Goal: Task Accomplishment & Management: Use online tool/utility

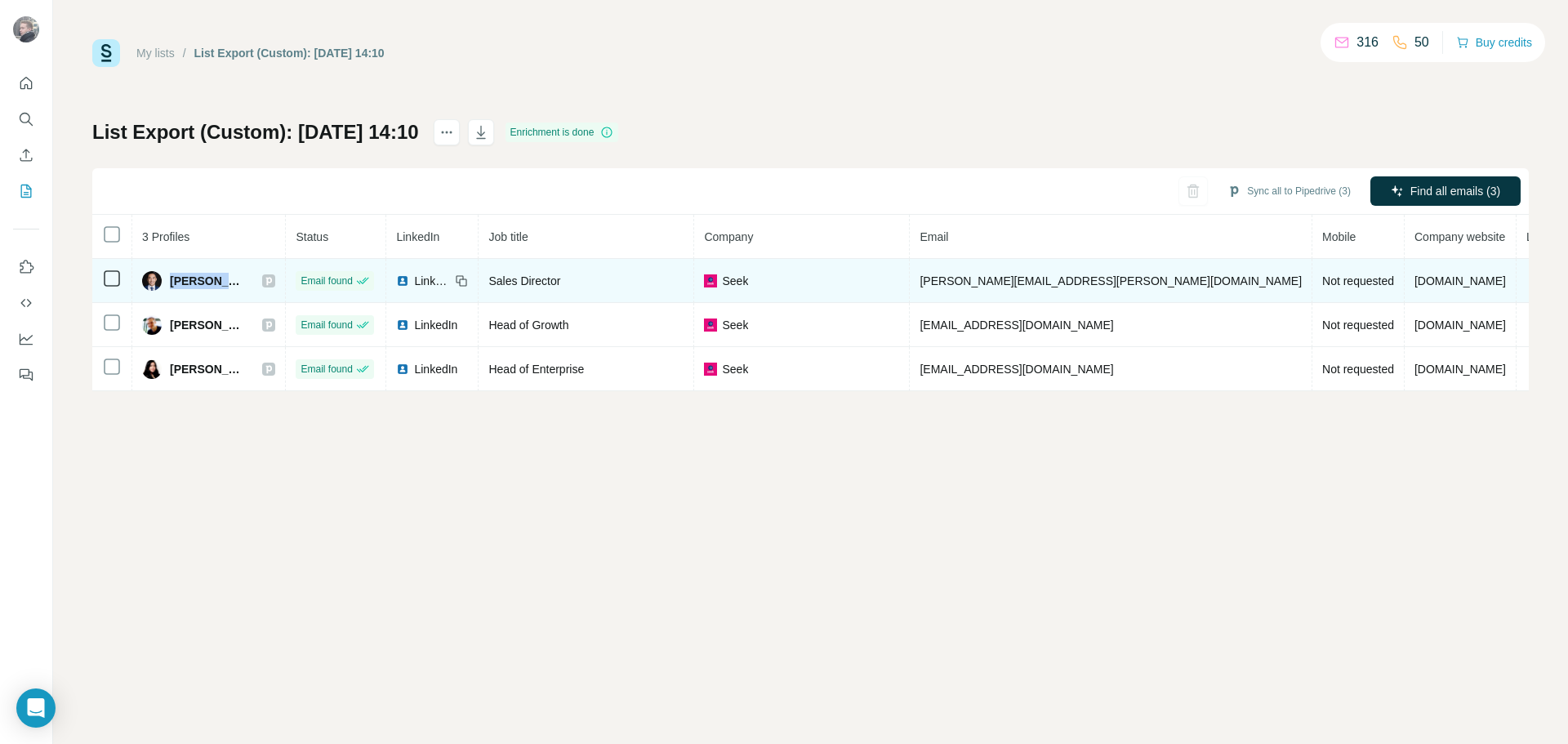
drag, startPoint x: 234, startPoint y: 275, endPoint x: 169, endPoint y: 284, distance: 65.6
click at [169, 284] on div "Hector Lin" at bounding box center [208, 281] width 133 height 20
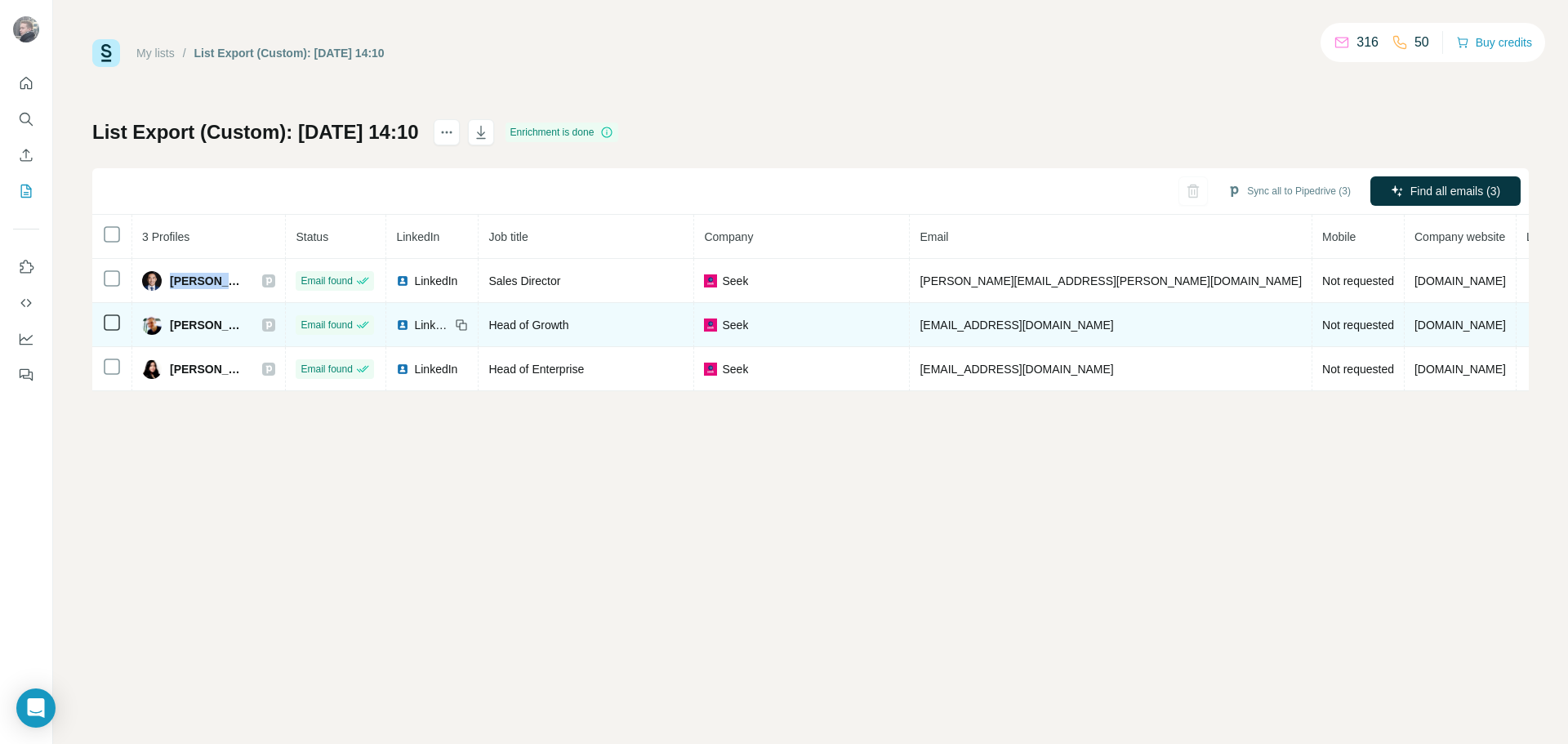
copy span "Hector Lin"
drag, startPoint x: 173, startPoint y: 322, endPoint x: 224, endPoint y: 320, distance: 51.0
click at [224, 321] on span "Toine Vaessen" at bounding box center [208, 325] width 76 height 17
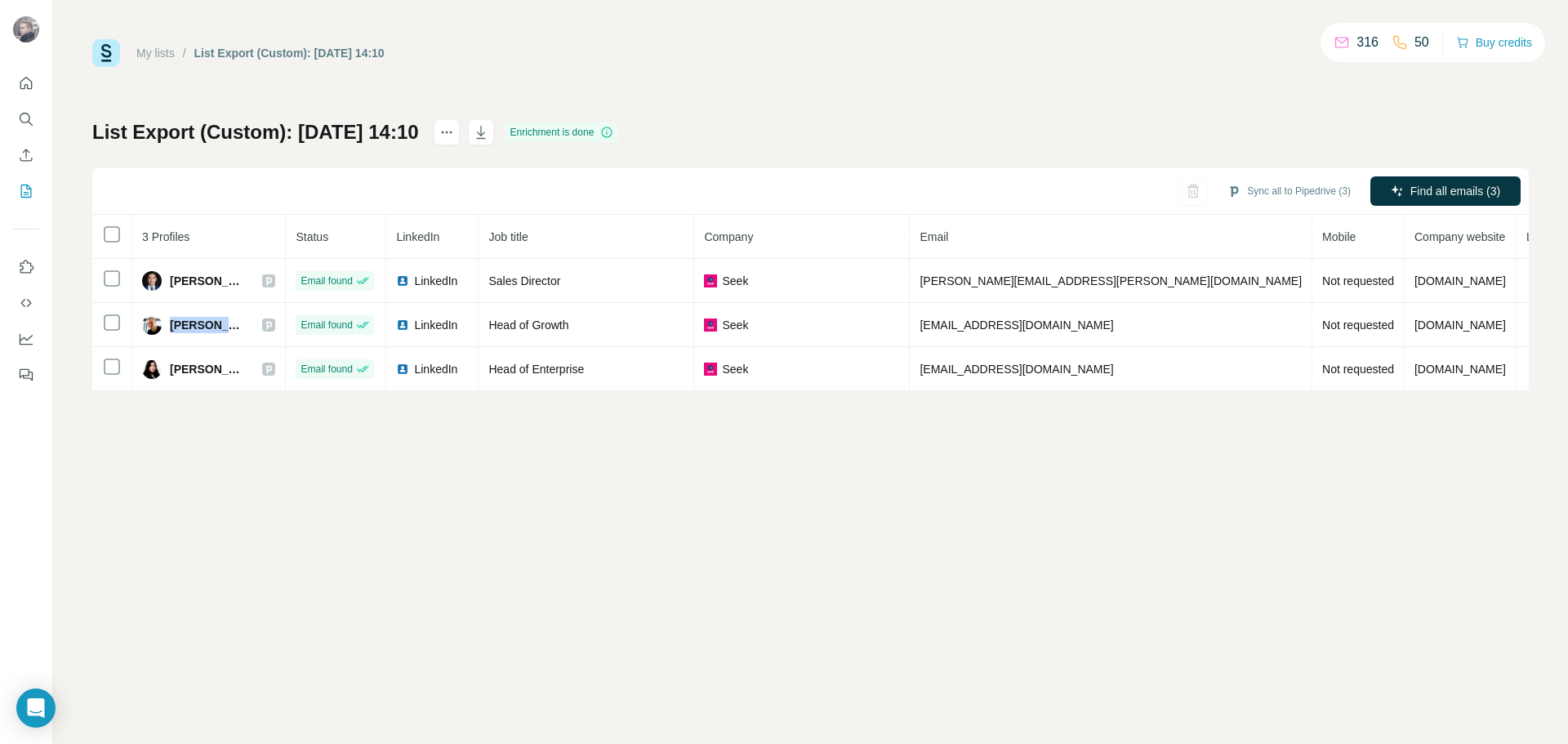
copy span "Toine Vae"
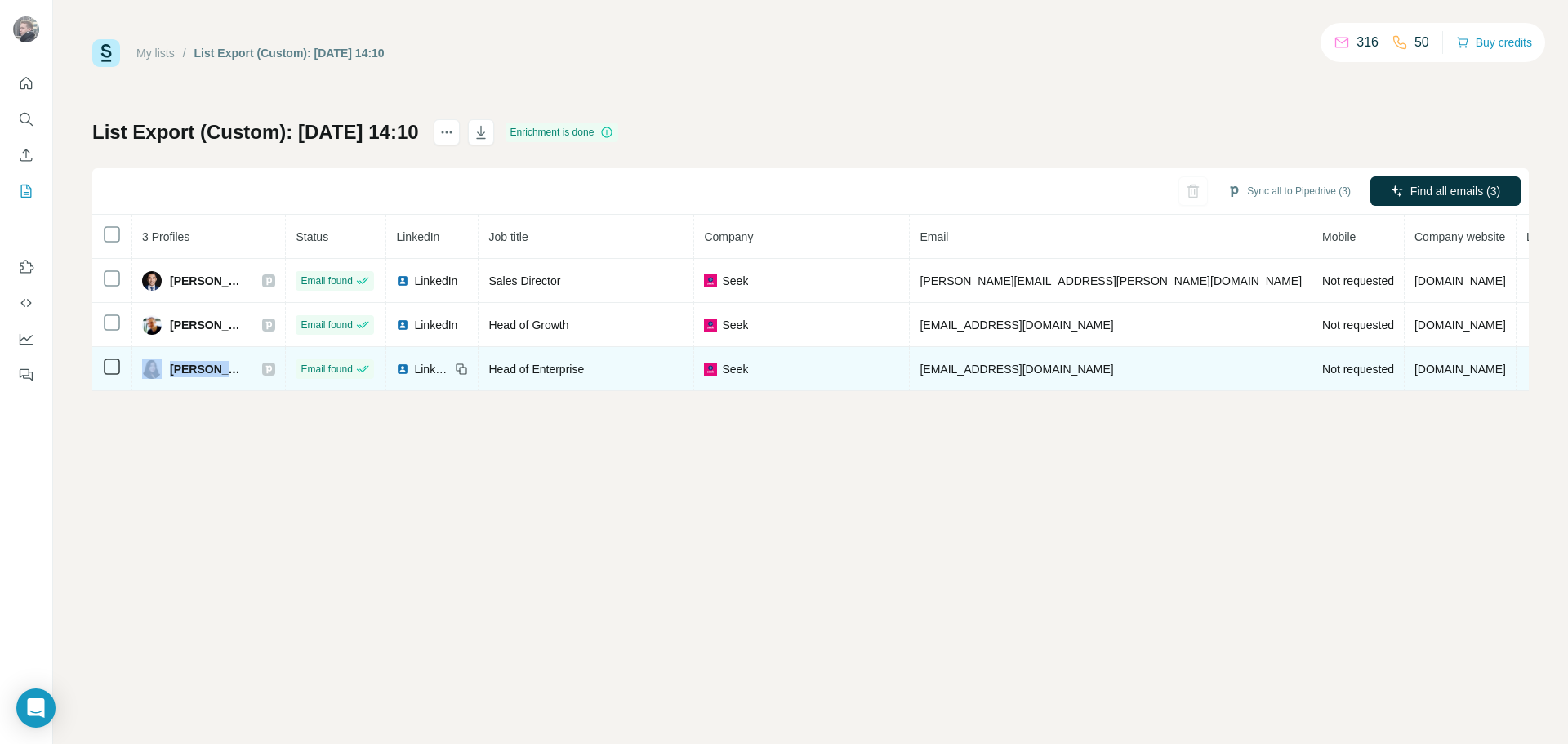
drag, startPoint x: 162, startPoint y: 364, endPoint x: 239, endPoint y: 357, distance: 77.3
click at [235, 364] on div "Zahura Bernisca" at bounding box center [194, 369] width 104 height 20
copy div "Zahura Bern"
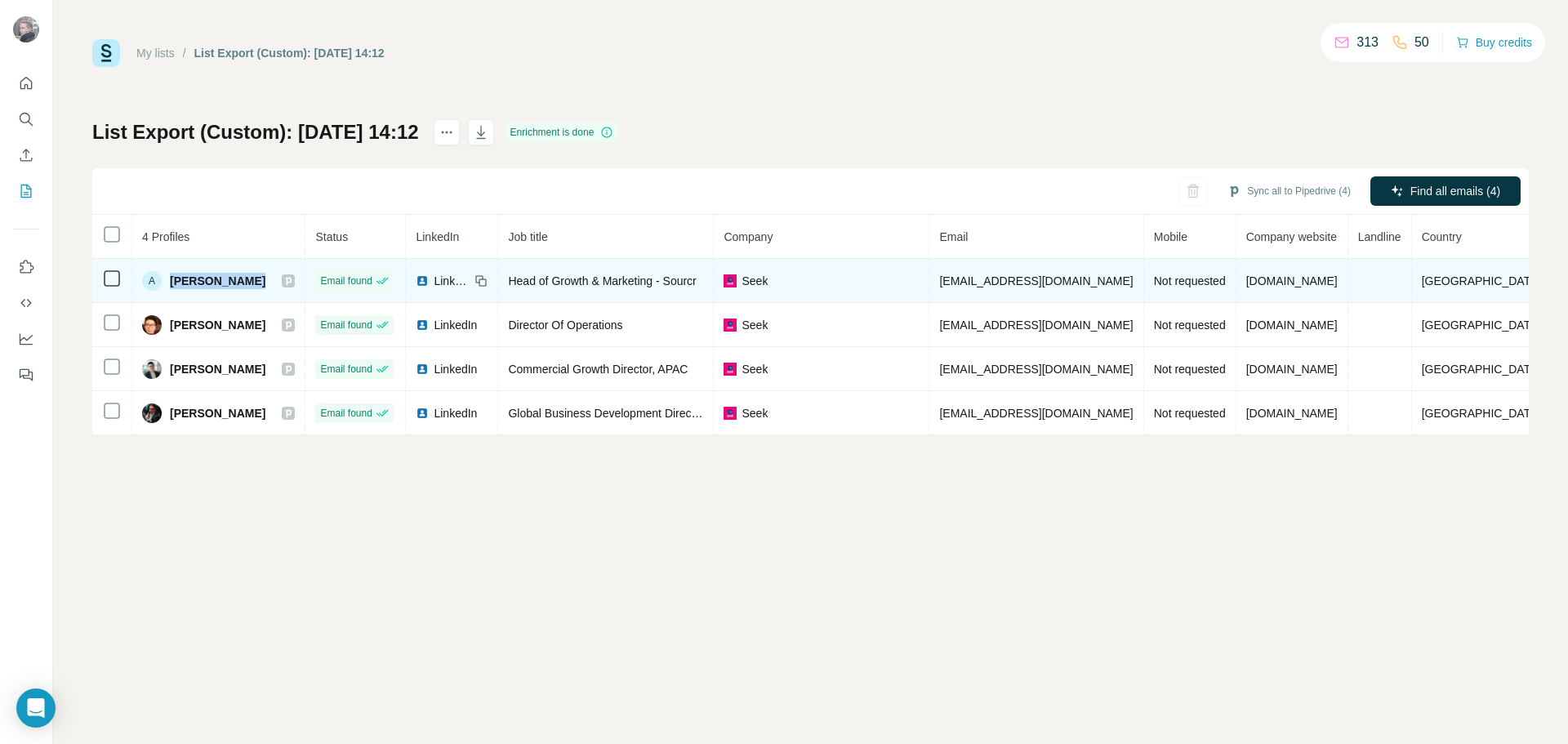
drag, startPoint x: 248, startPoint y: 281, endPoint x: 174, endPoint y: 279, distance: 74.0
click at [174, 279] on div "A Aaron Stirton" at bounding box center [218, 281] width 153 height 20
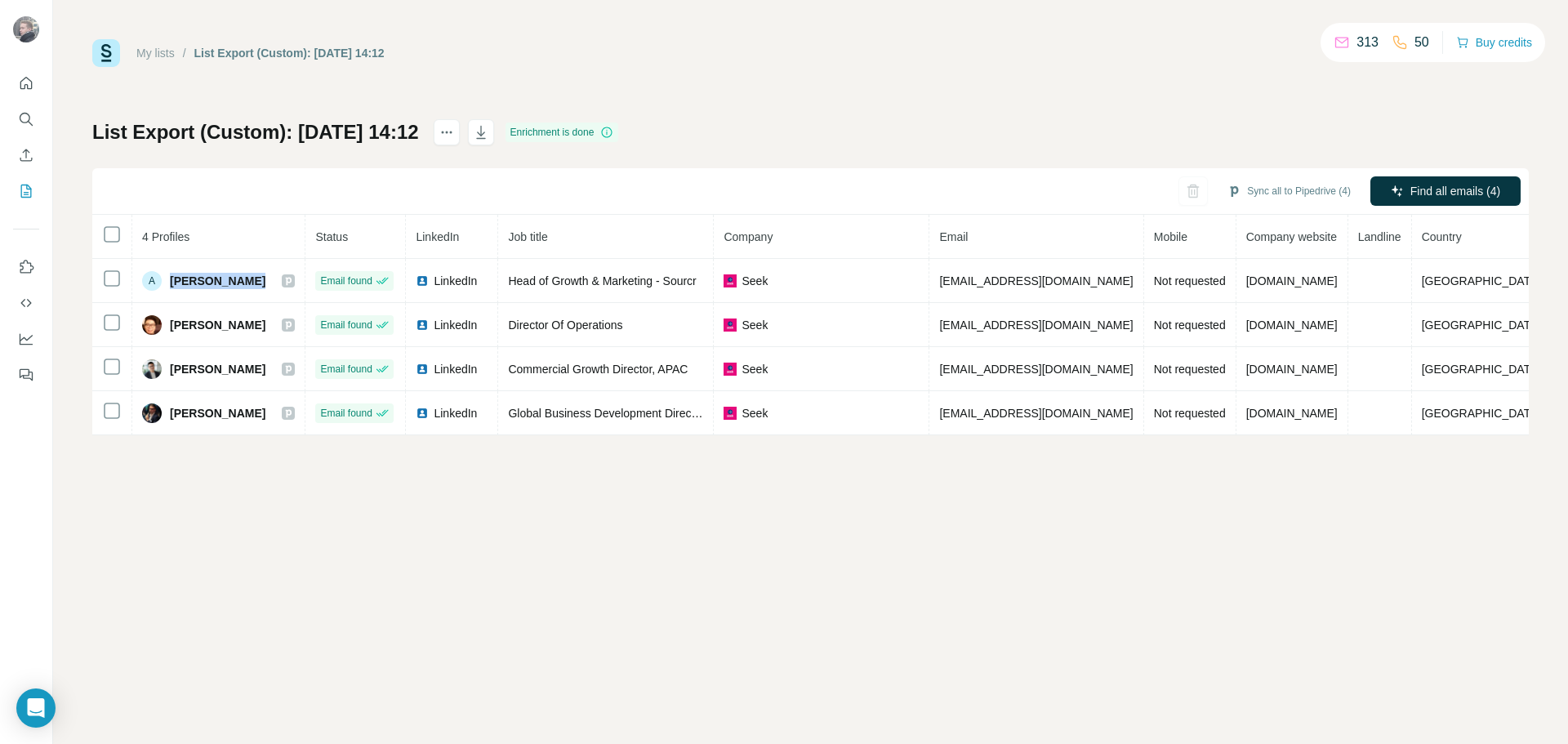
copy span "Aaron Stirton"
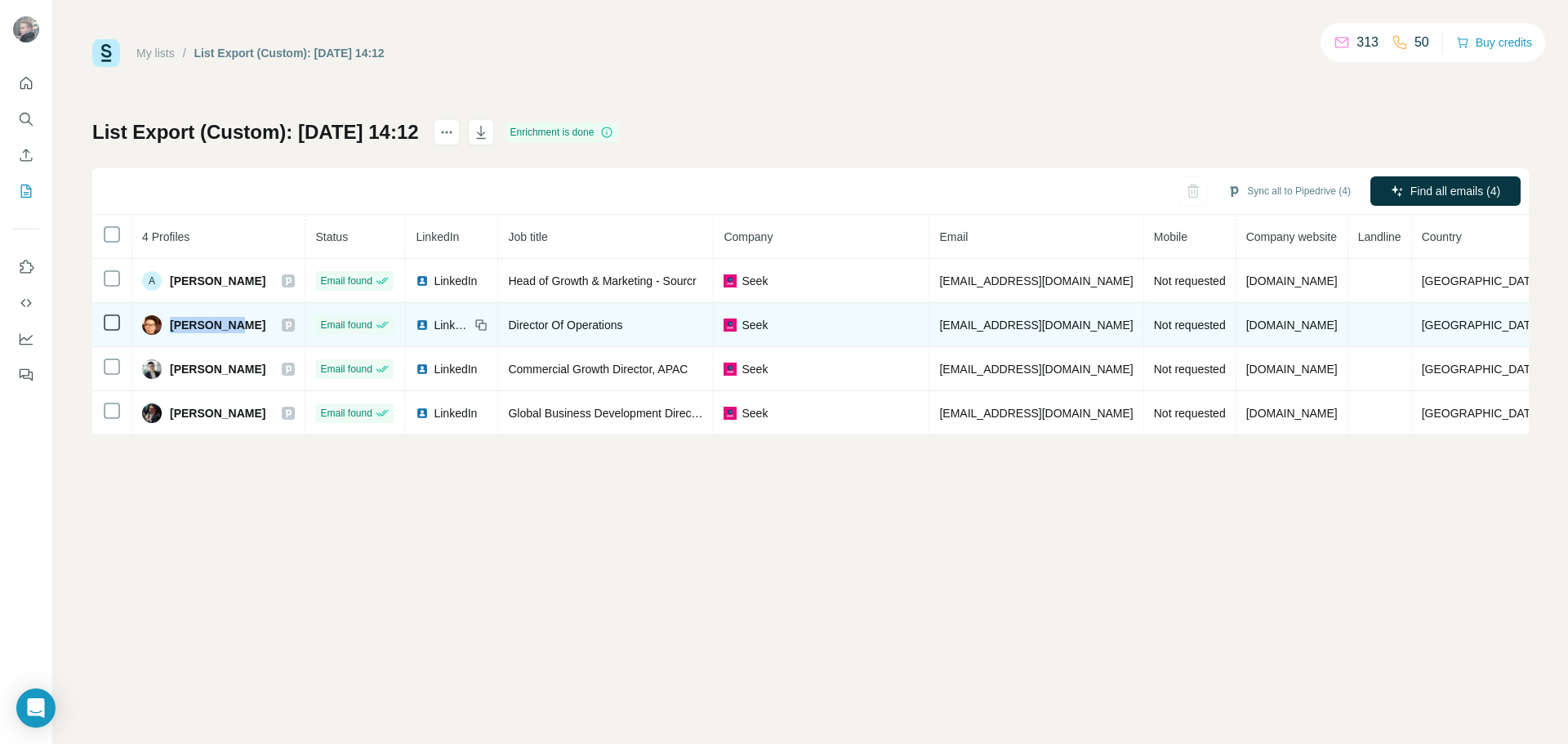
drag, startPoint x: 251, startPoint y: 325, endPoint x: 173, endPoint y: 328, distance: 78.1
click at [173, 328] on div "Haywood H." at bounding box center [218, 325] width 153 height 20
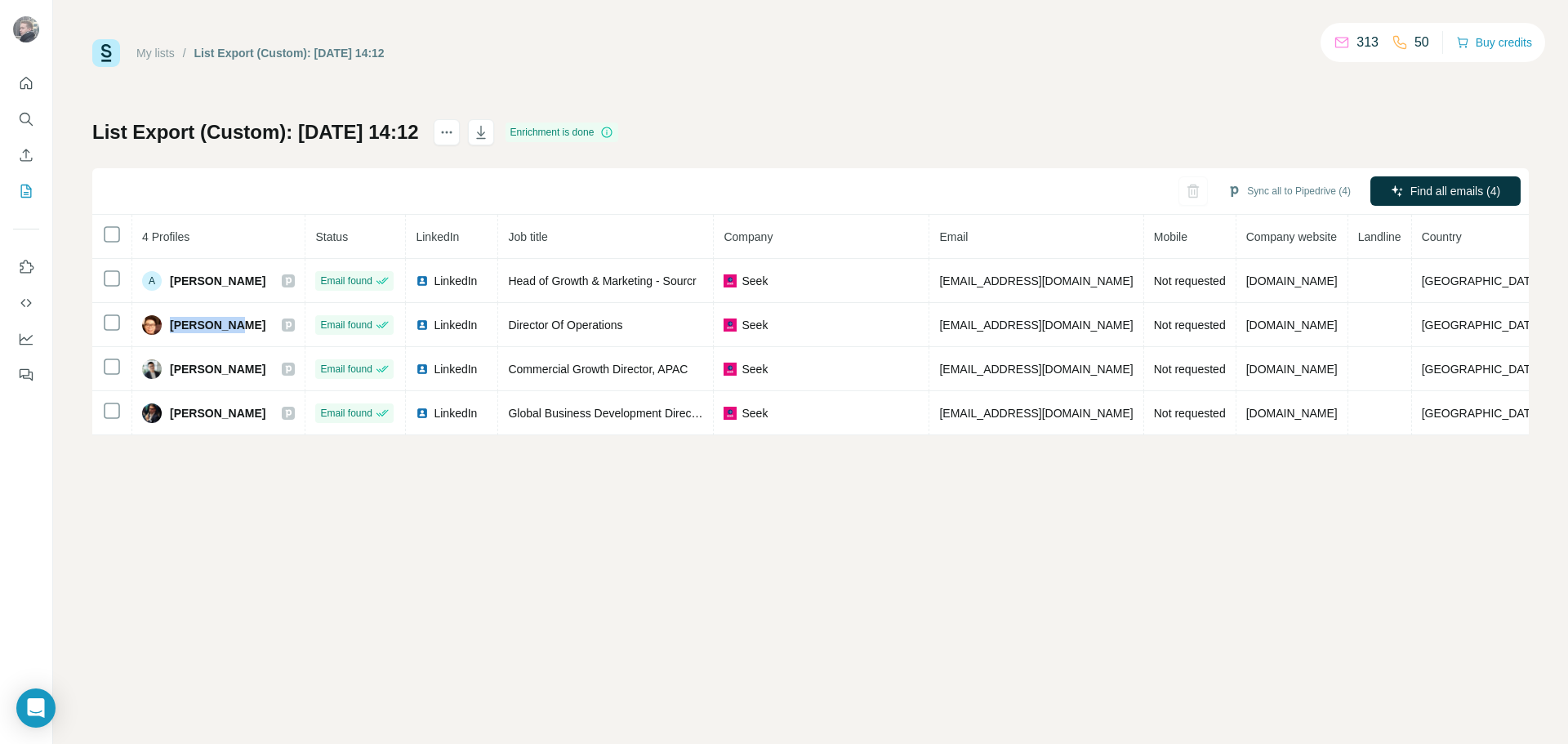
copy span "Haywood H."
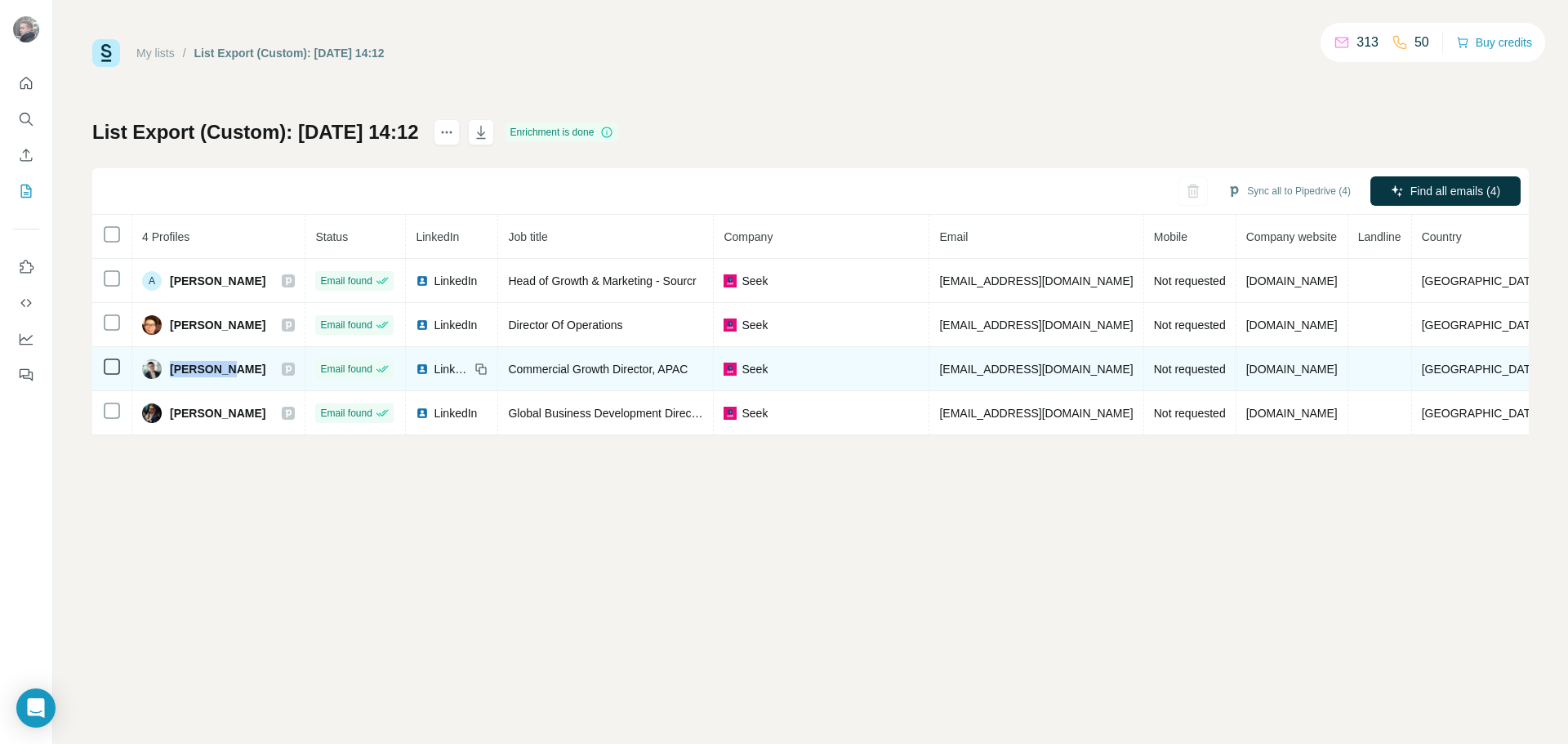
drag, startPoint x: 174, startPoint y: 368, endPoint x: 615, endPoint y: 139, distance: 496.9
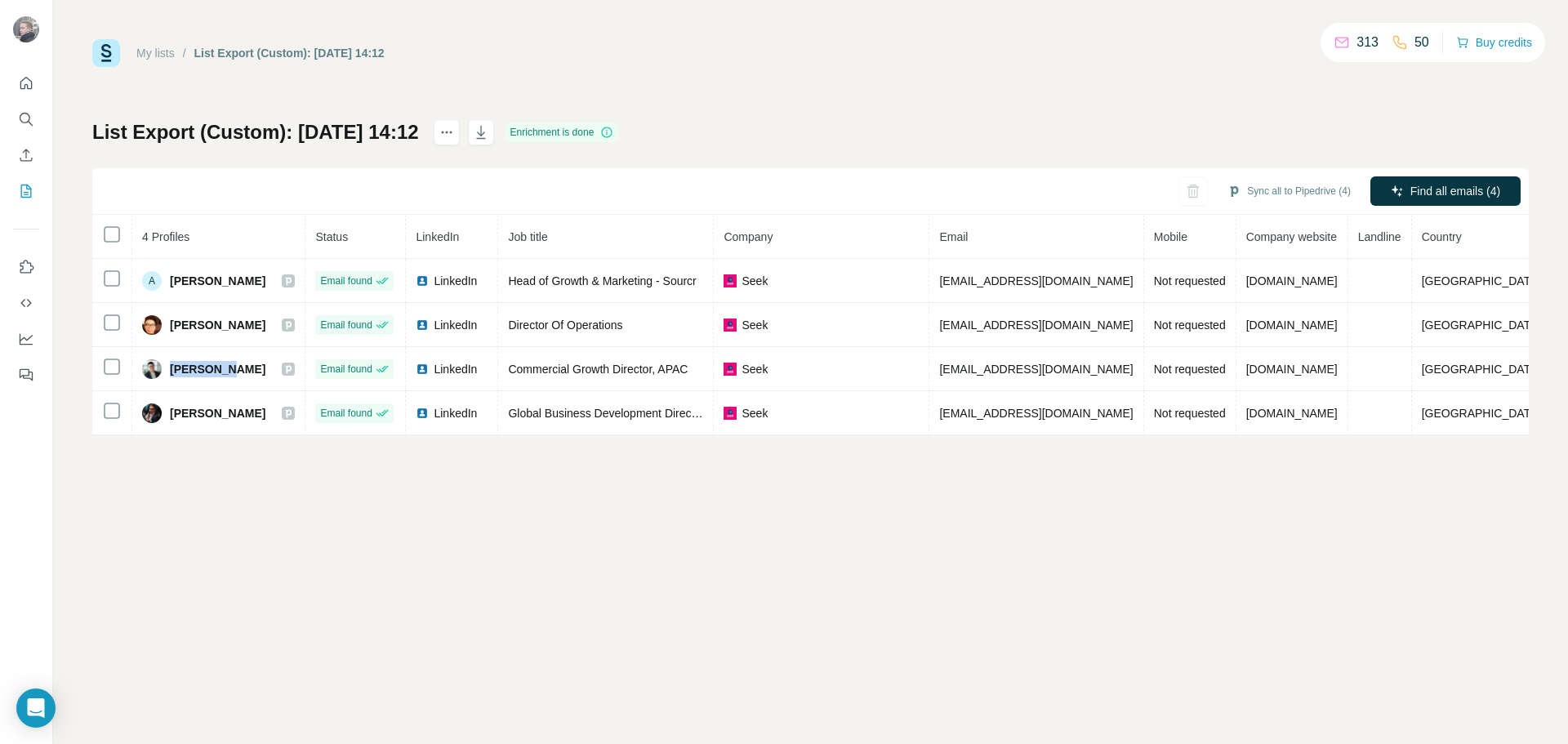
click at [236, 367] on div "Ricky Lam" at bounding box center [218, 369] width 153 height 20
copy span "Ricky Lam"
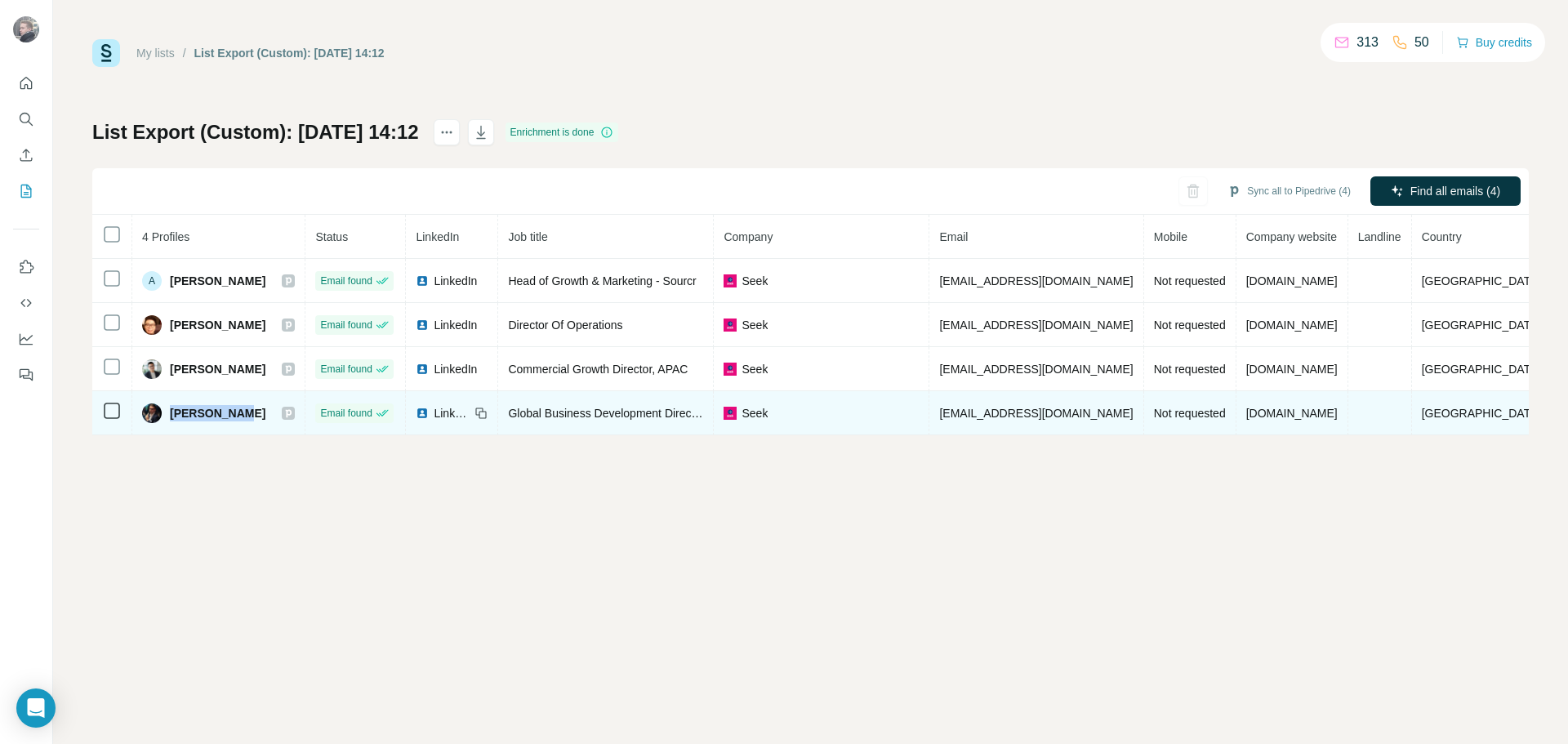
drag, startPoint x: 244, startPoint y: 410, endPoint x: 179, endPoint y: 417, distance: 65.4
click at [178, 419] on div "Scott Brown" at bounding box center [218, 414] width 153 height 20
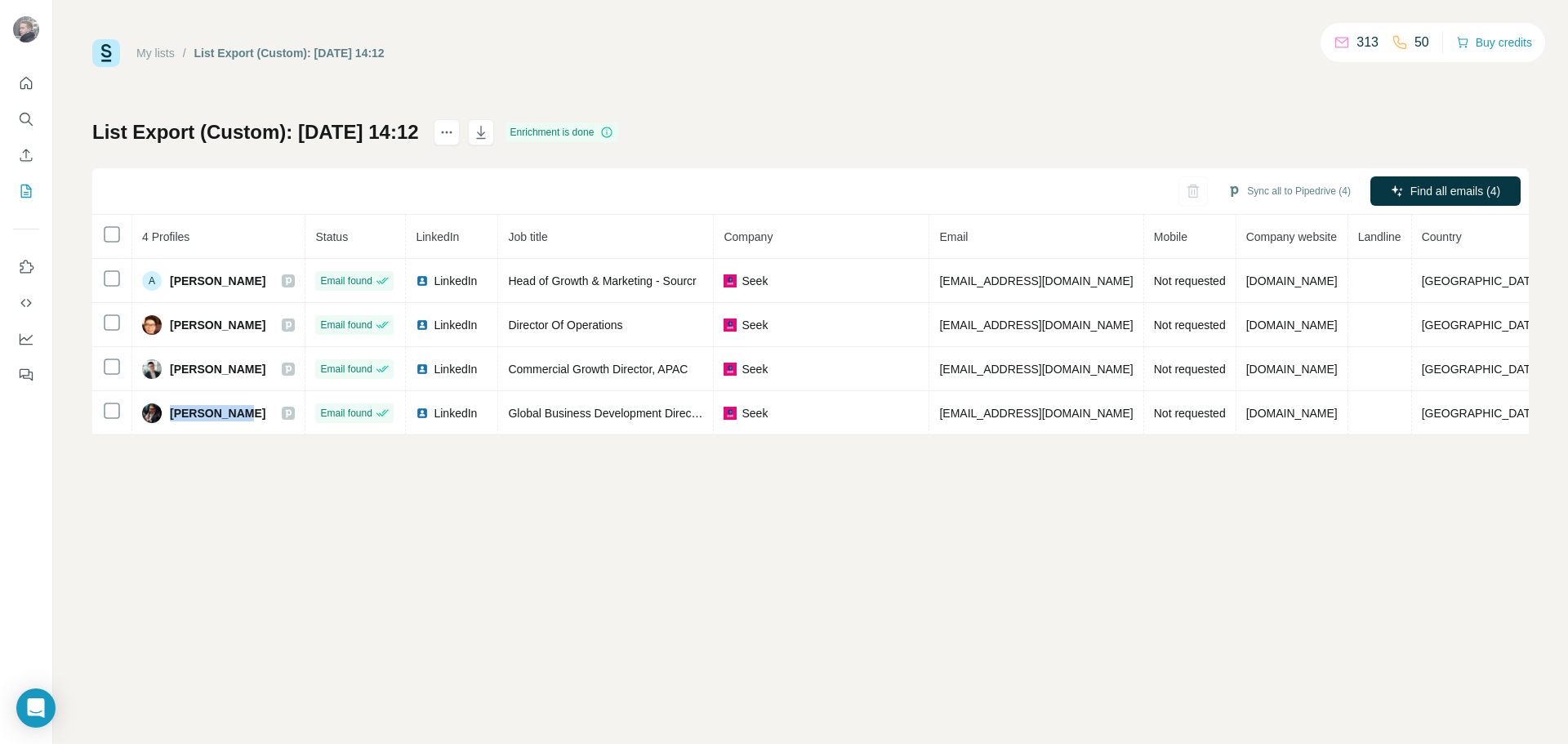
copy span "Scott Brown"
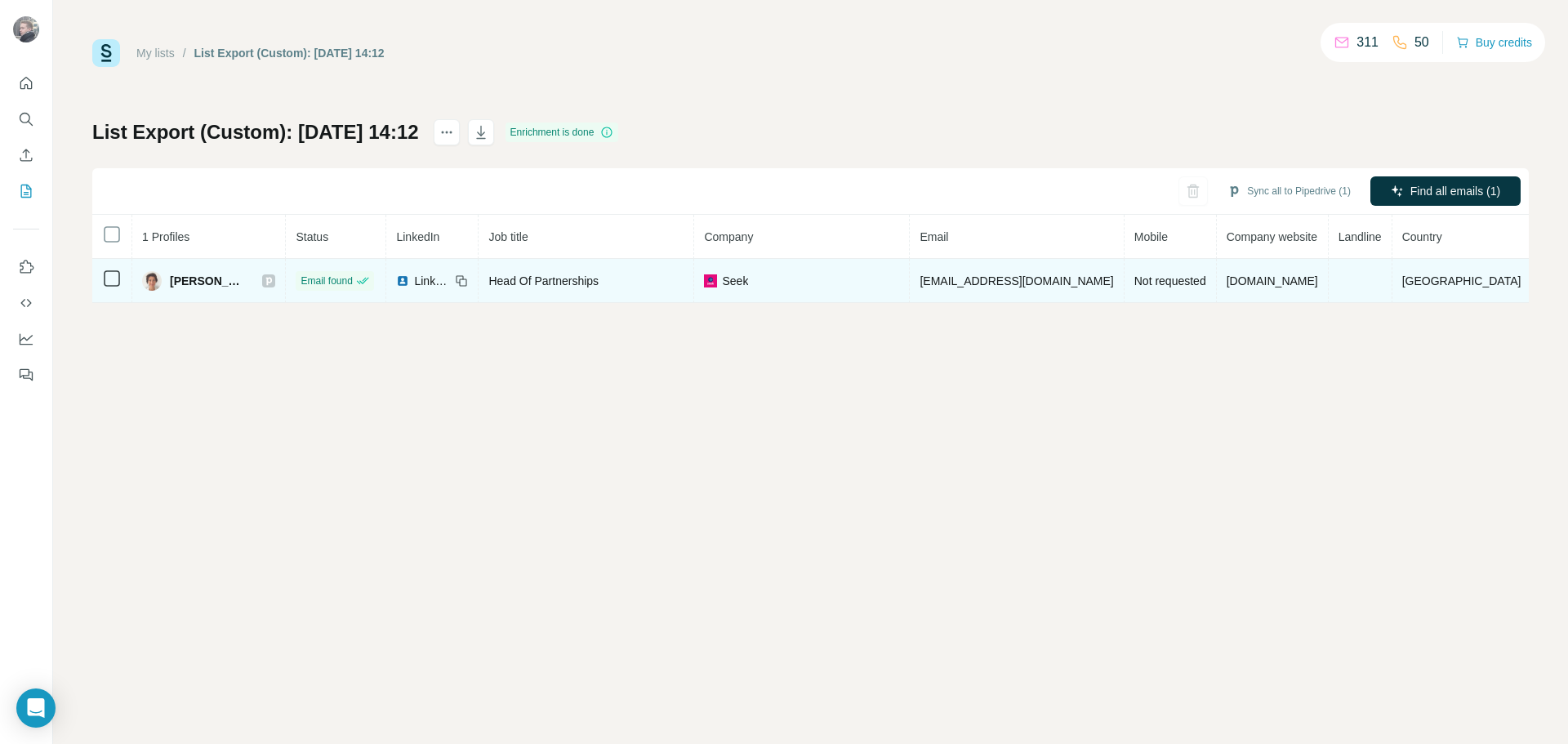
drag, startPoint x: 288, startPoint y: 279, endPoint x: 169, endPoint y: 277, distance: 119.0
click at [168, 277] on div "Charlotte Montague" at bounding box center [208, 281] width 133 height 20
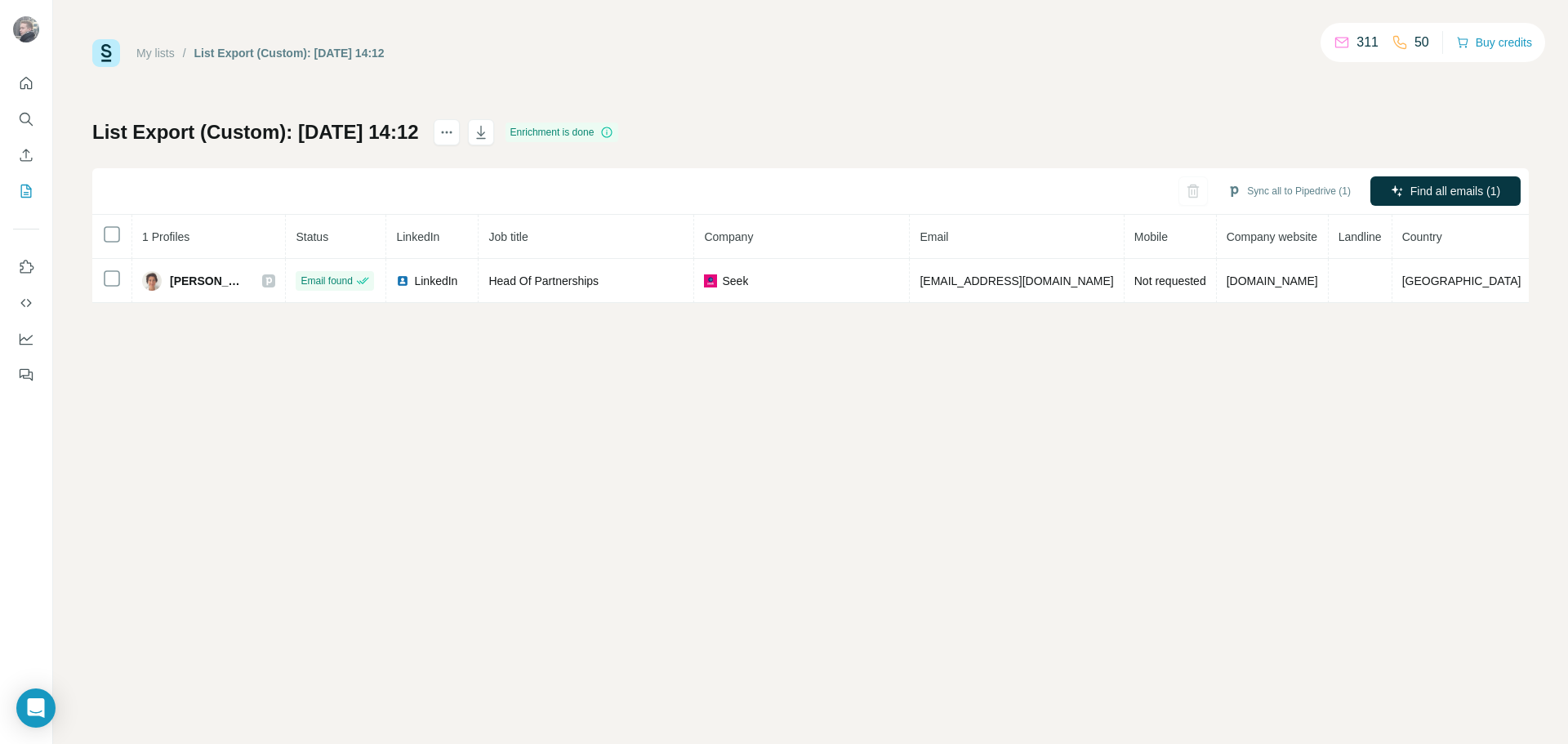
copy span "Charlotte Montague"
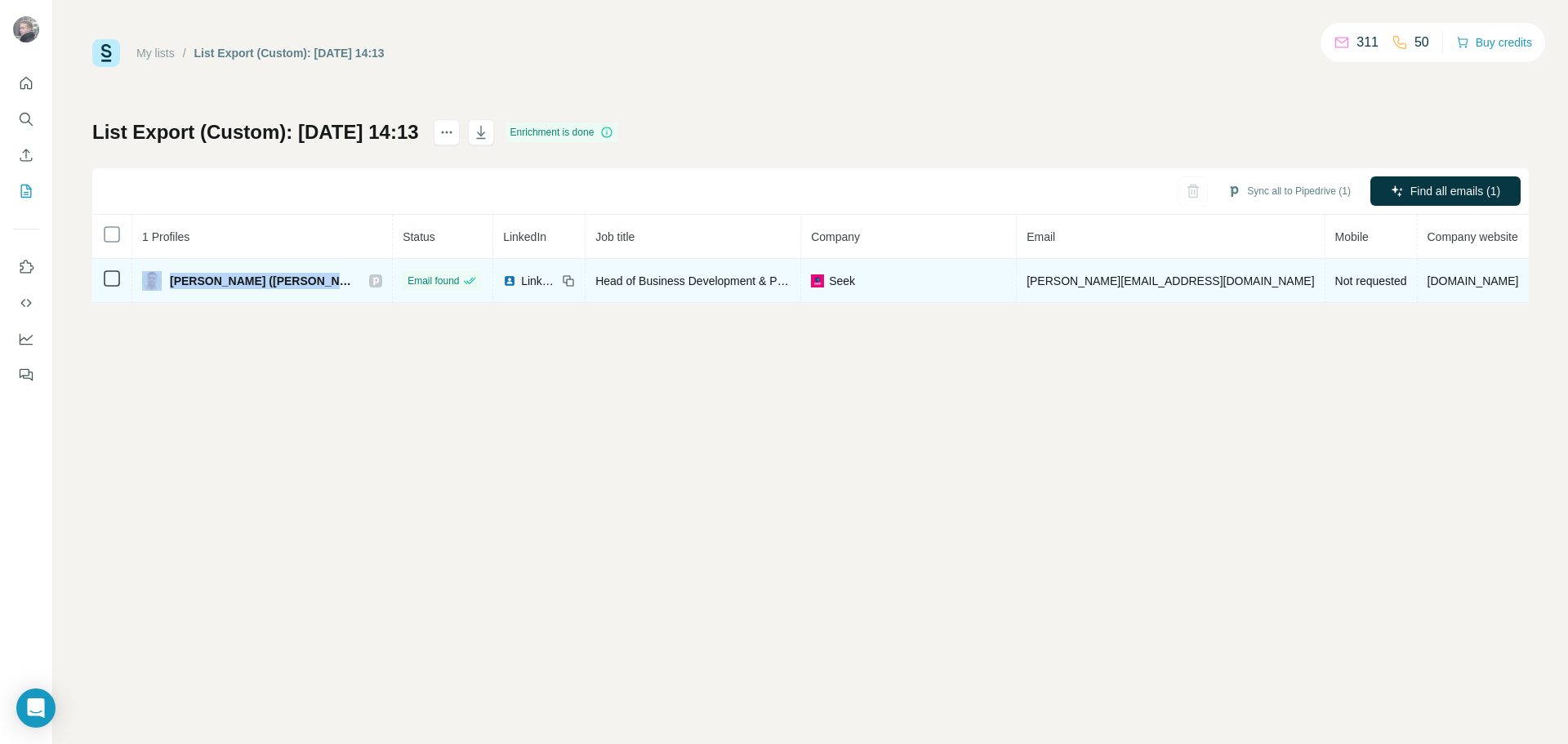
drag, startPoint x: 338, startPoint y: 277, endPoint x: 165, endPoint y: 284, distance: 173.1
click at [165, 284] on div "Paven Sidhu (Pavenraj Singh)" at bounding box center [262, 281] width 240 height 20
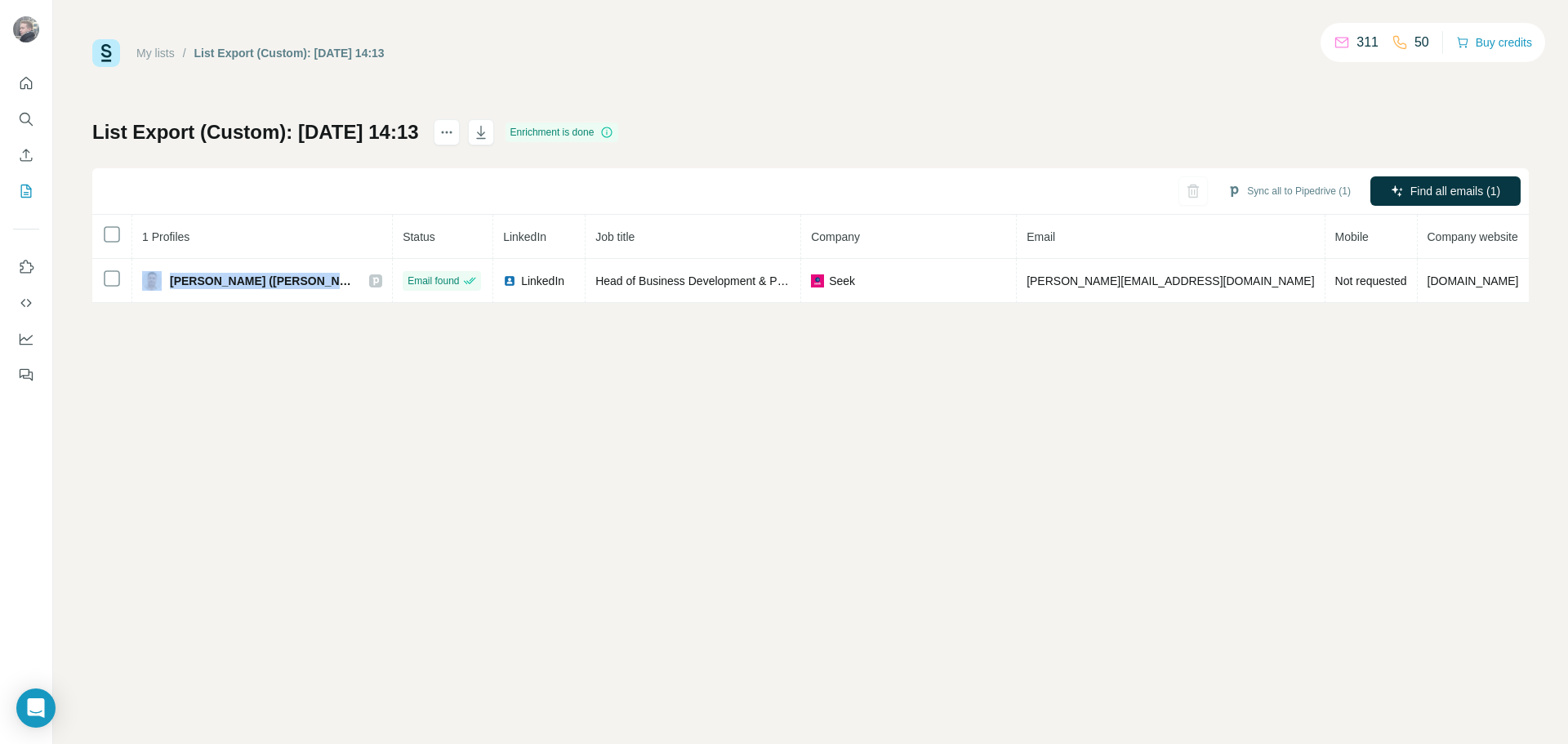
copy div "Paven Sidhu (Pavenraj Singh)"
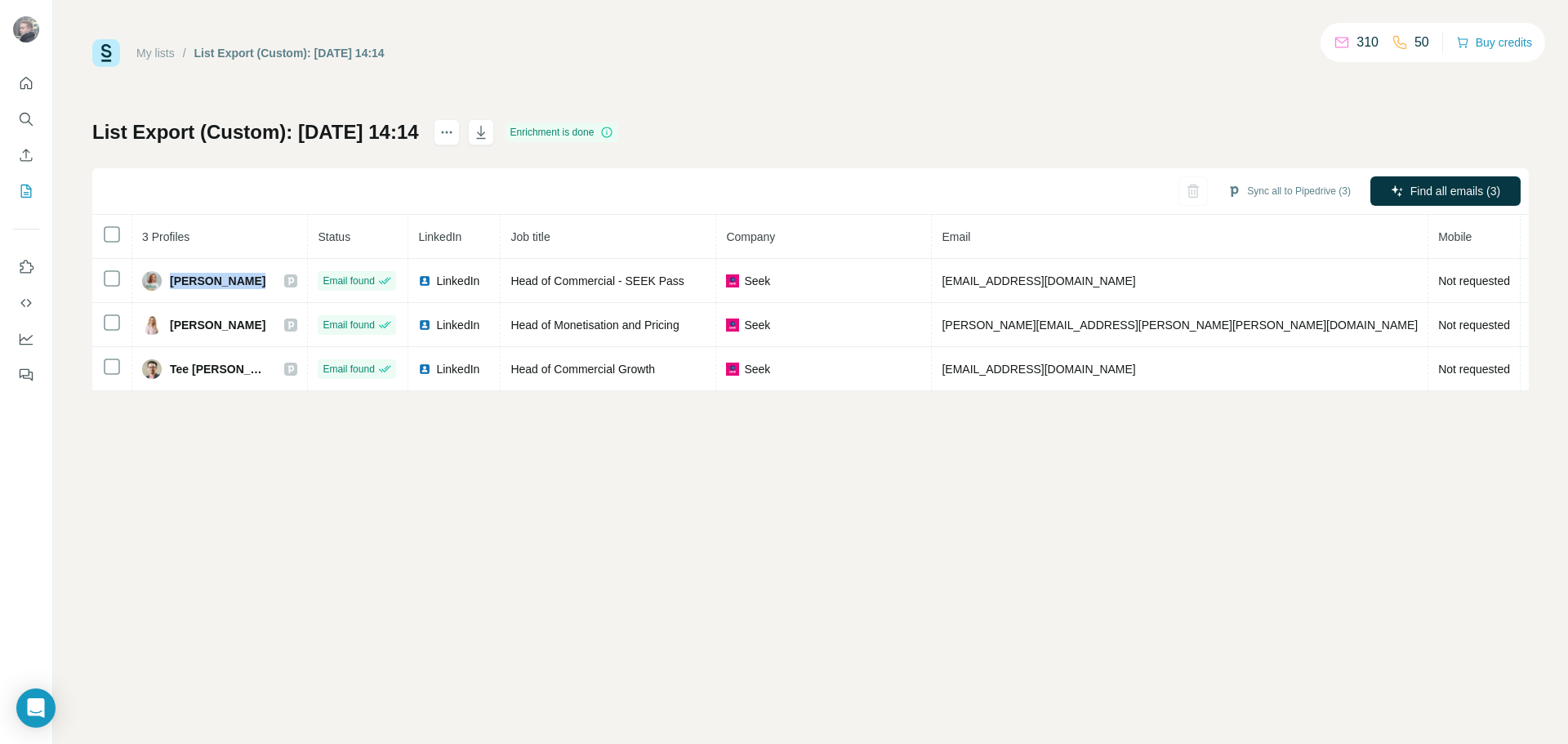
drag, startPoint x: 261, startPoint y: 283, endPoint x: 416, endPoint y: 201, distance: 175.4
click at [173, 282] on div "Larissa Beech" at bounding box center [220, 281] width 155 height 20
copy span "Larissa Beech"
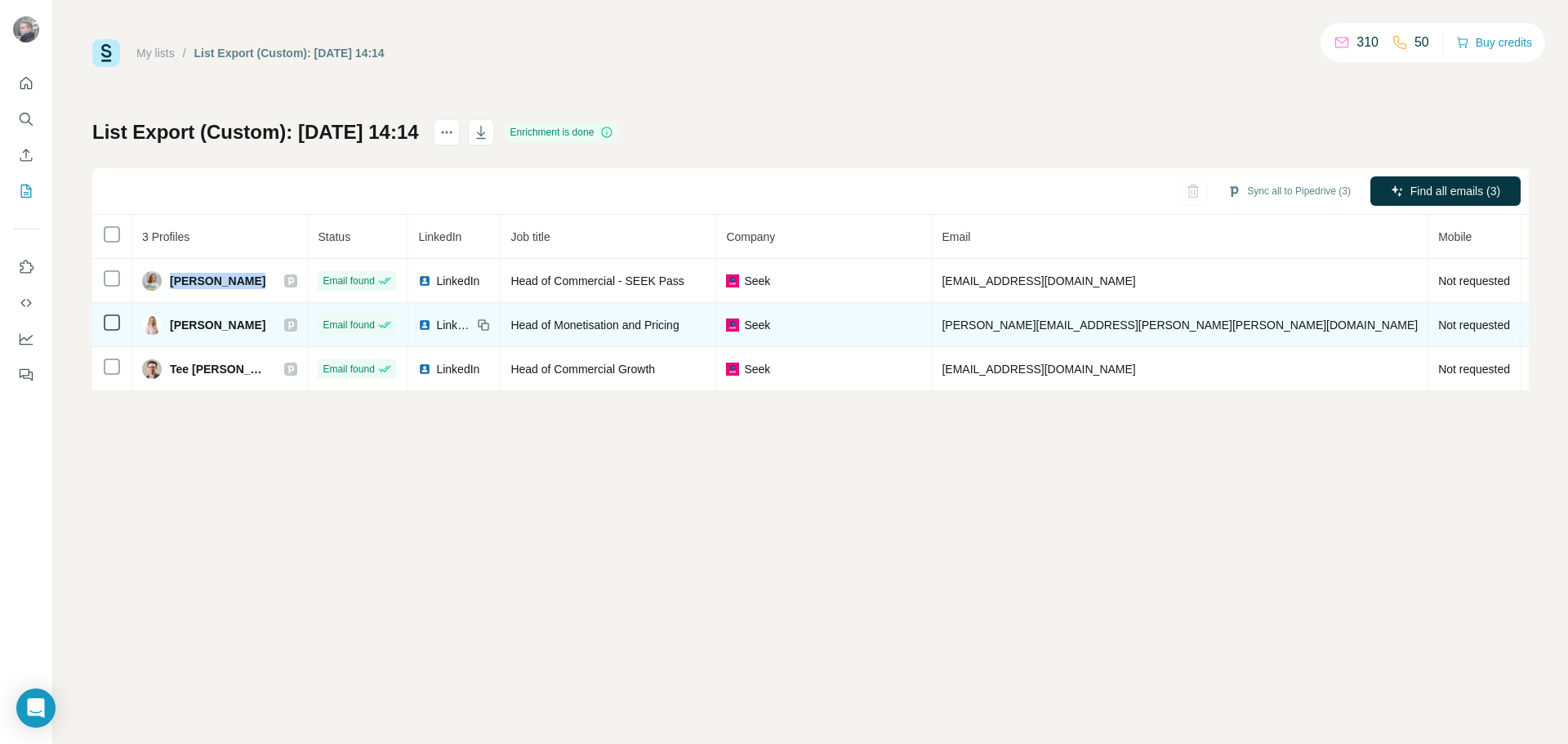
drag, startPoint x: 264, startPoint y: 322, endPoint x: 207, endPoint y: 314, distance: 57.6
click at [171, 322] on div "Natasha Butcher" at bounding box center [220, 325] width 155 height 20
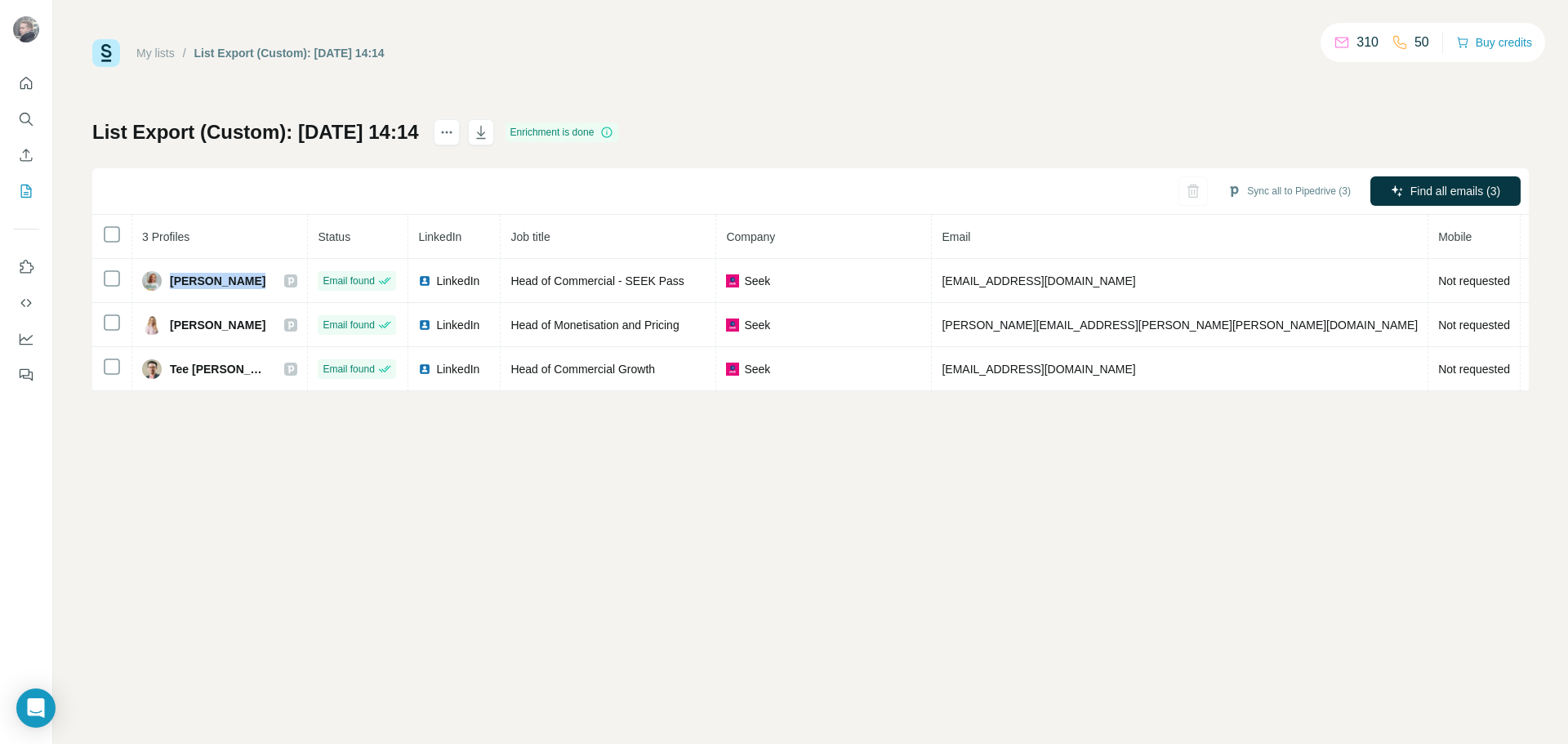
copy span "Natasha Butcher"
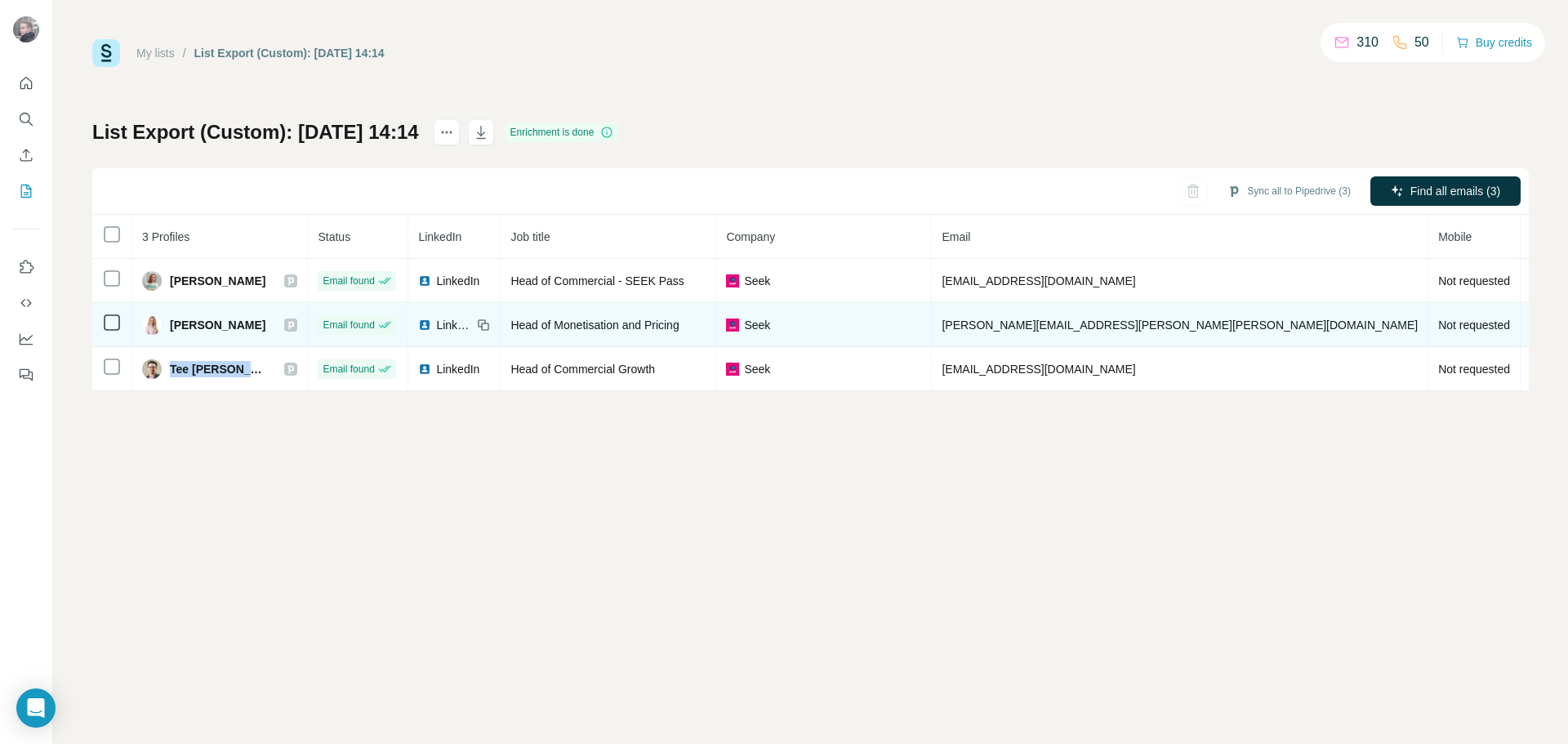
drag, startPoint x: 258, startPoint y: 363, endPoint x: 246, endPoint y: 331, distance: 34.2
click at [174, 368] on div "Tee Chuen Hau" at bounding box center [220, 369] width 155 height 20
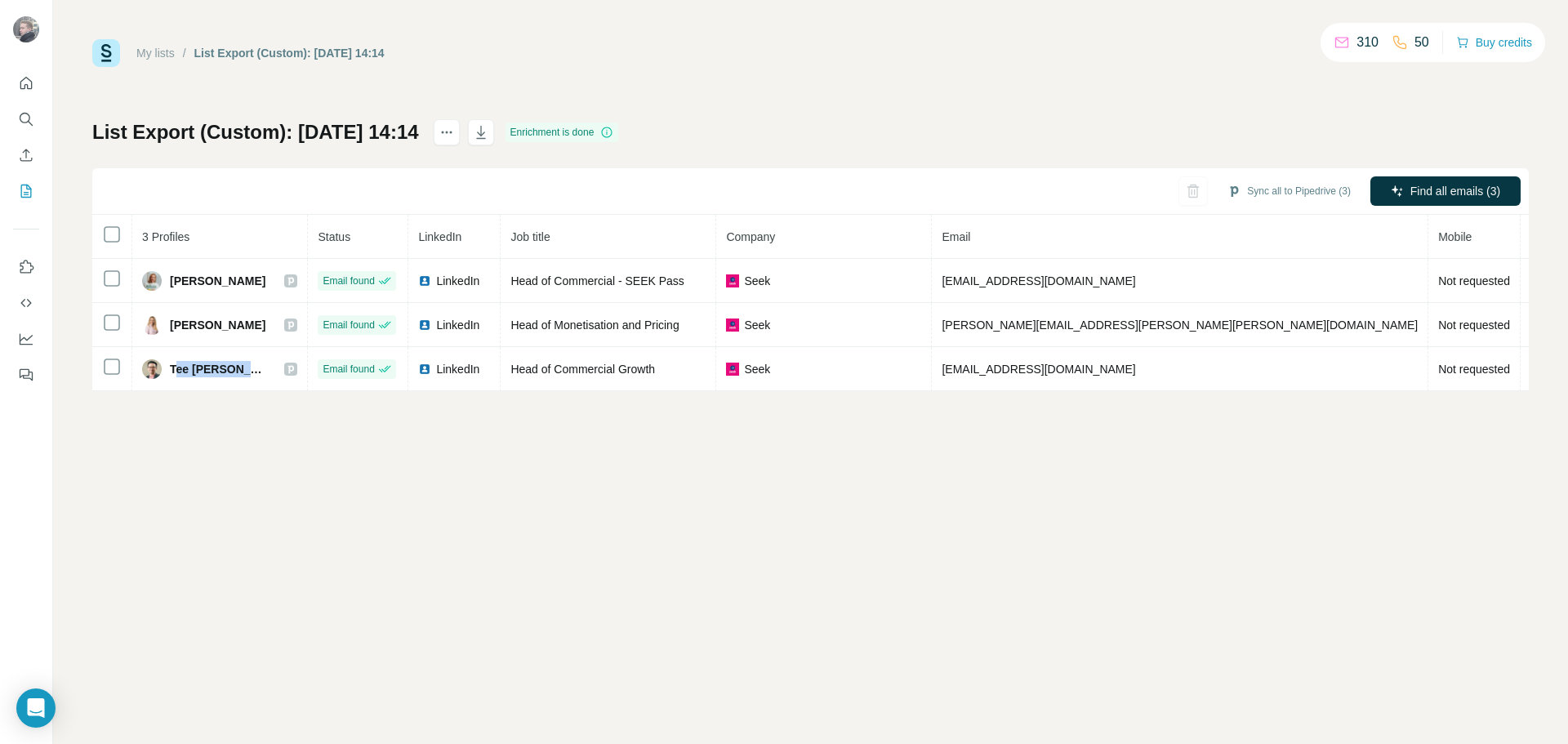
copy span "ee Chuen Hau"
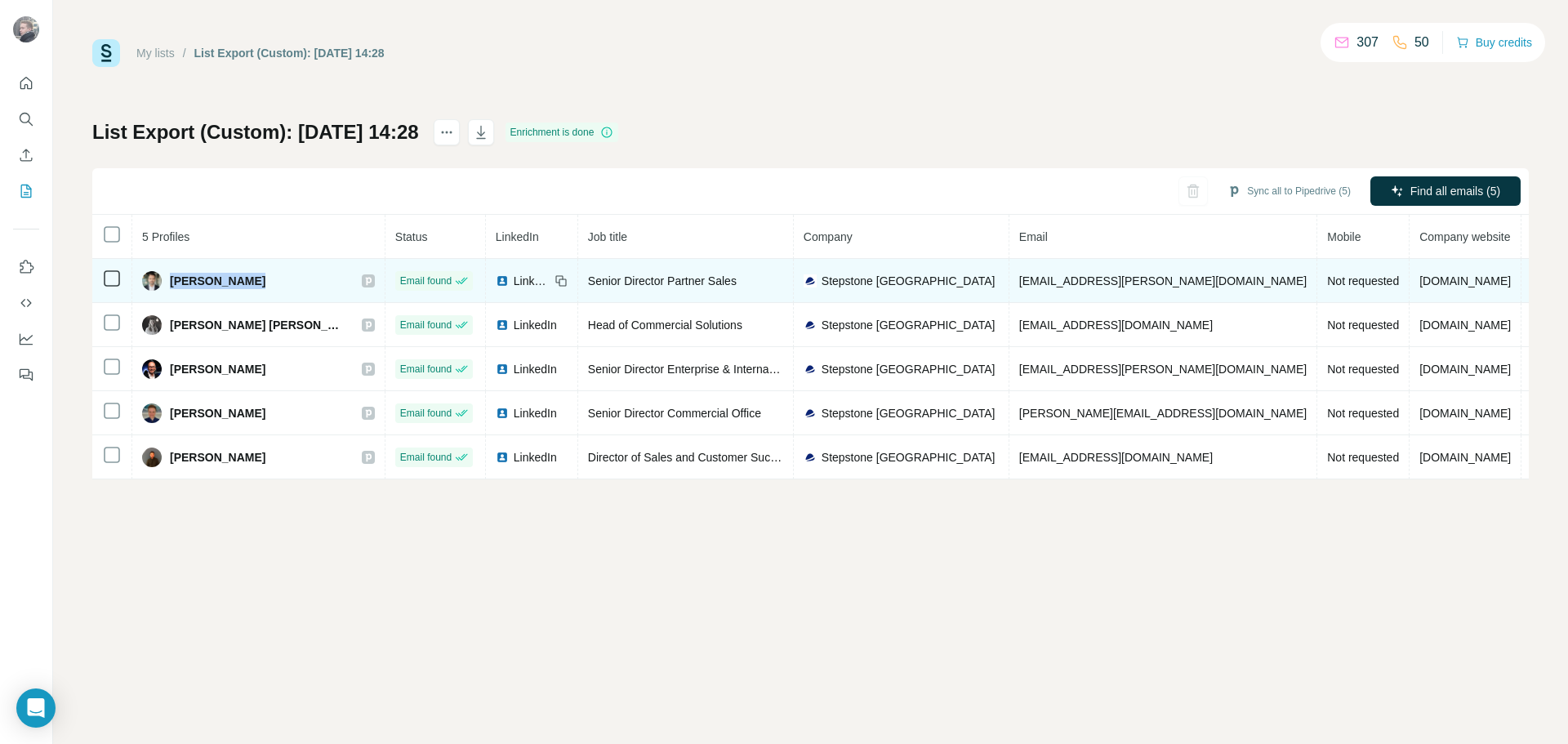
drag, startPoint x: 287, startPoint y: 283, endPoint x: 172, endPoint y: 288, distance: 115.1
click at [172, 288] on div "[PERSON_NAME]" at bounding box center [258, 281] width 233 height 20
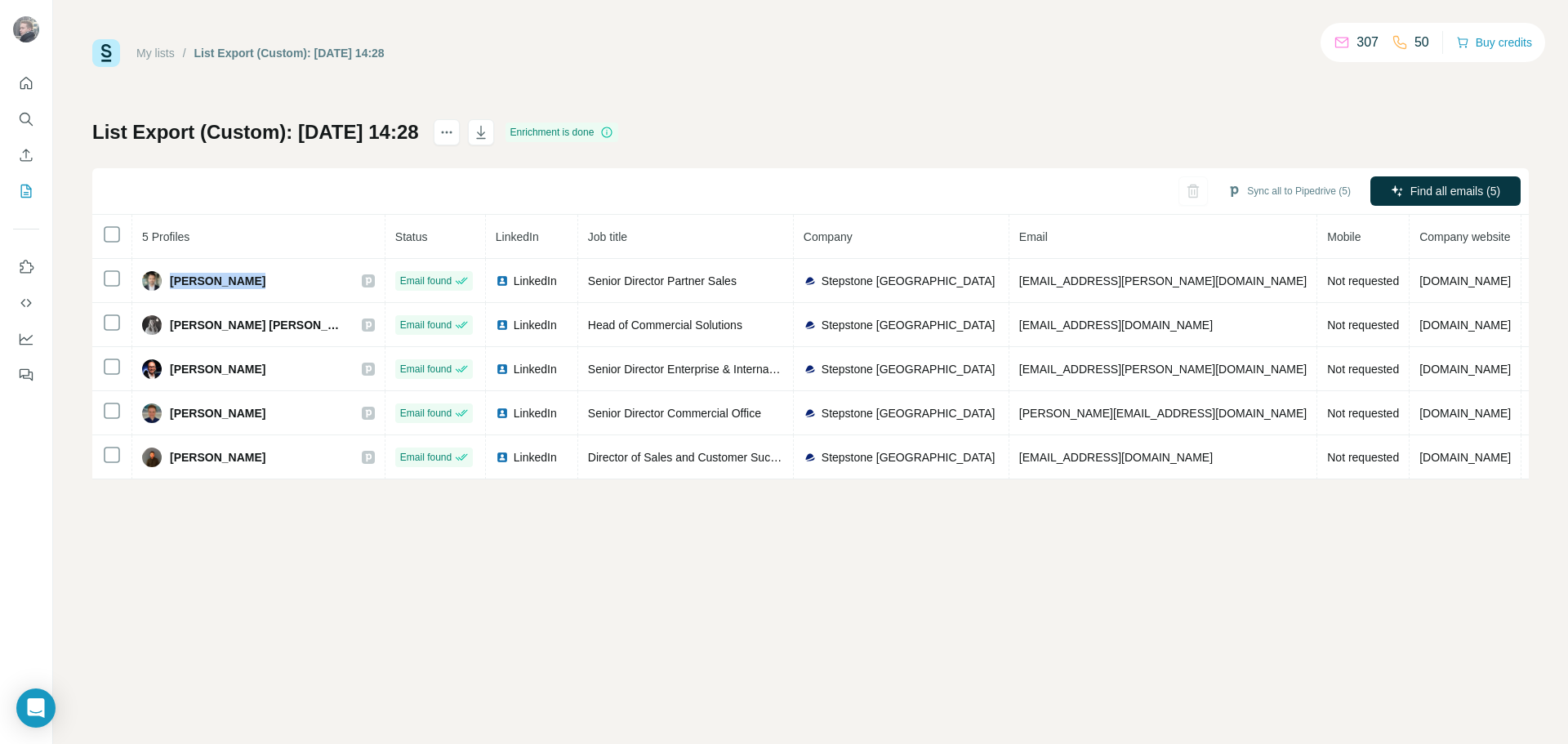
copy div "[PERSON_NAME]"
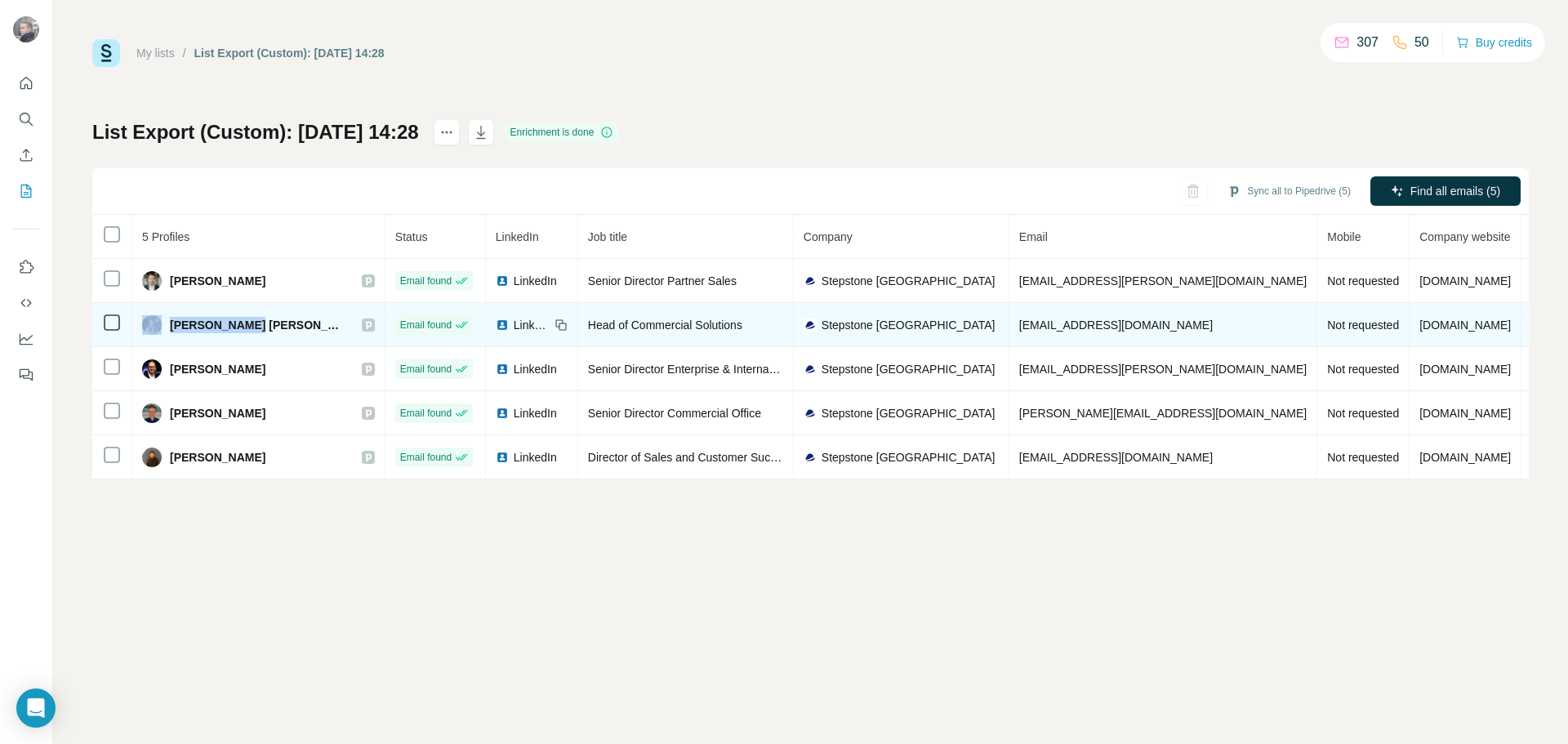
drag, startPoint x: 165, startPoint y: 320, endPoint x: 244, endPoint y: 321, distance: 79.0
click at [244, 321] on div "[PERSON_NAME] [PERSON_NAME]" at bounding box center [244, 325] width 203 height 20
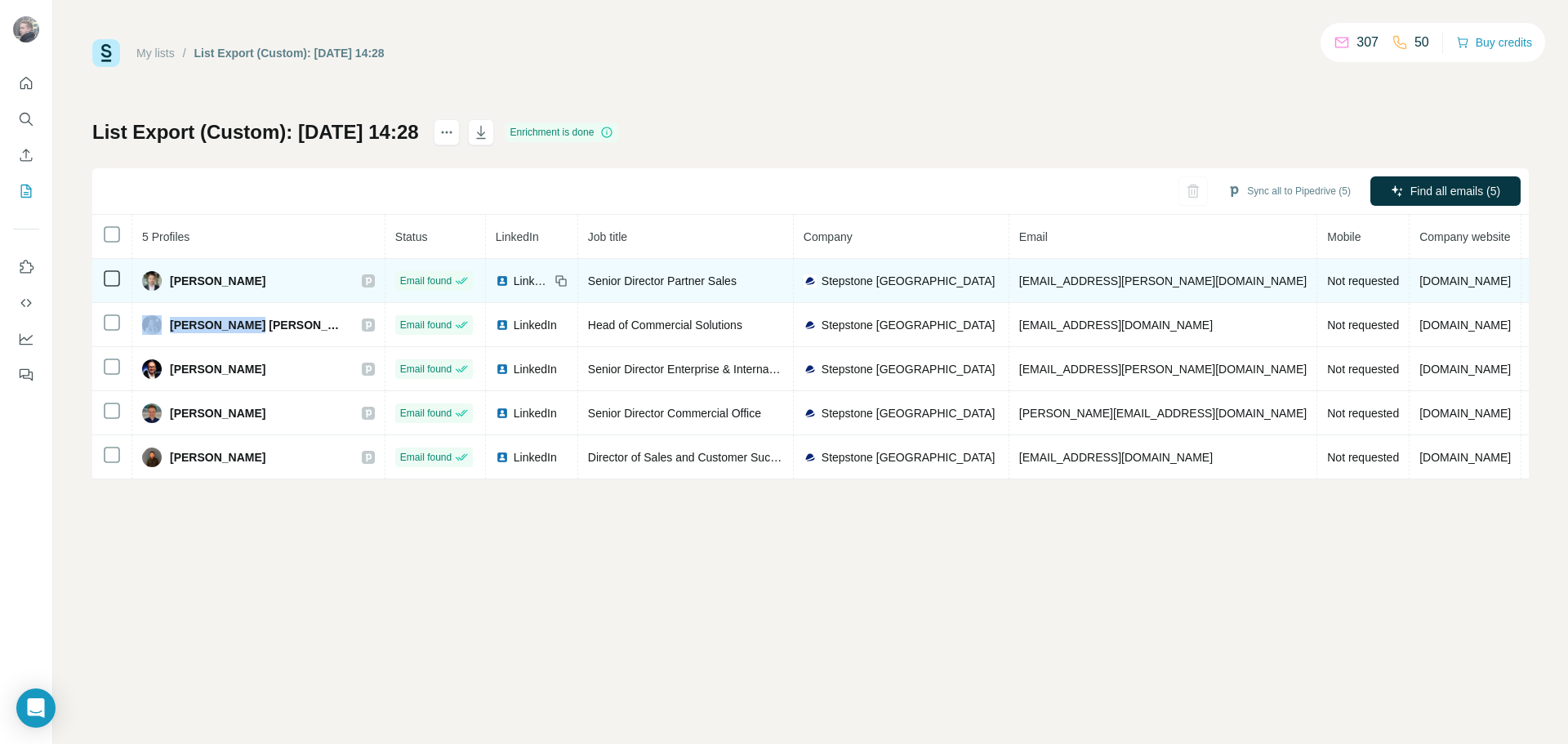
copy div "[PERSON_NAME]"
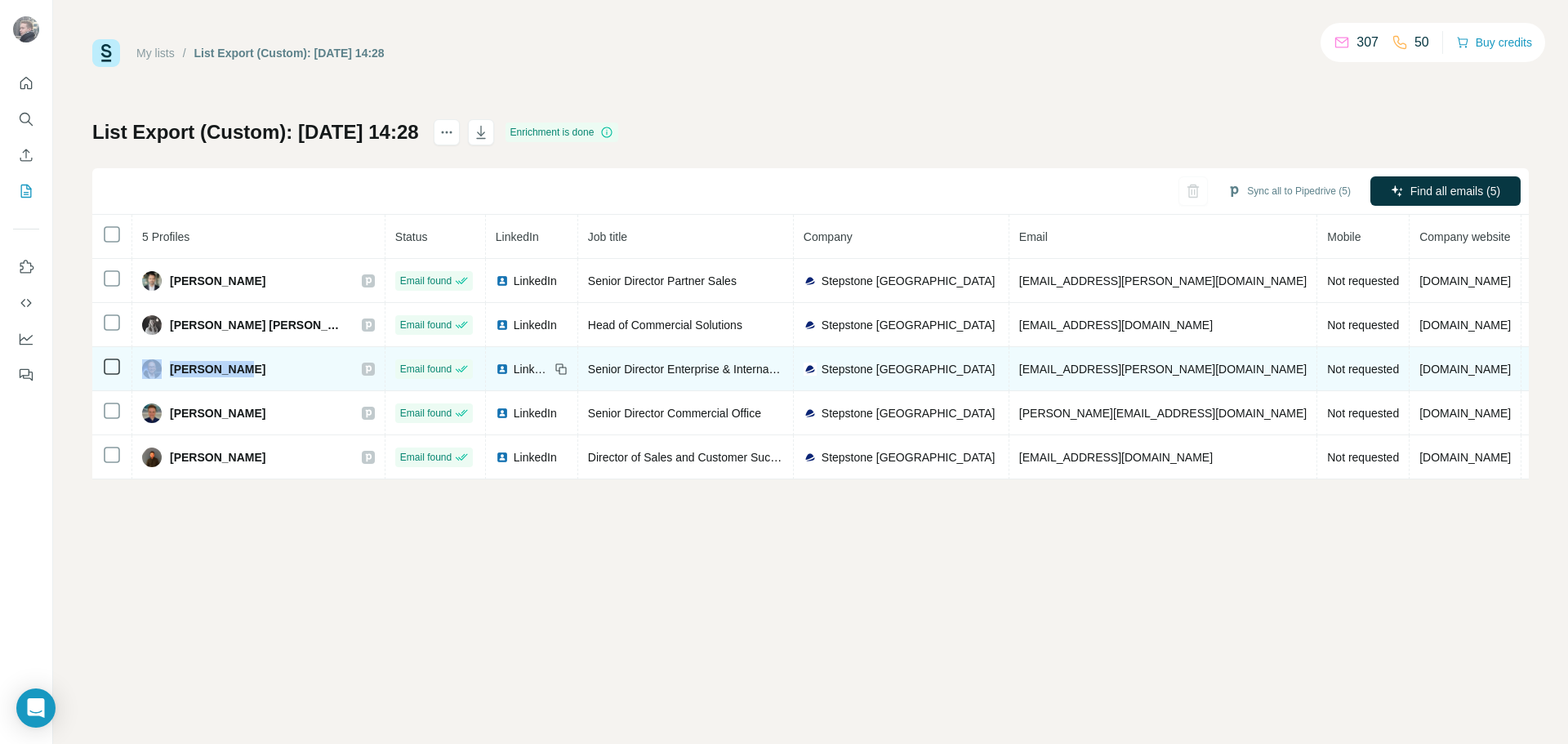
drag, startPoint x: 262, startPoint y: 373, endPoint x: 166, endPoint y: 381, distance: 96.3
click at [166, 381] on td "Sacha Knorr" at bounding box center [258, 368] width 253 height 44
click at [255, 369] on div "Sacha Knorr" at bounding box center [258, 369] width 233 height 20
drag, startPoint x: 267, startPoint y: 367, endPoint x: 170, endPoint y: 369, distance: 97.0
click at [170, 369] on div "Sacha Knorr" at bounding box center [258, 369] width 233 height 20
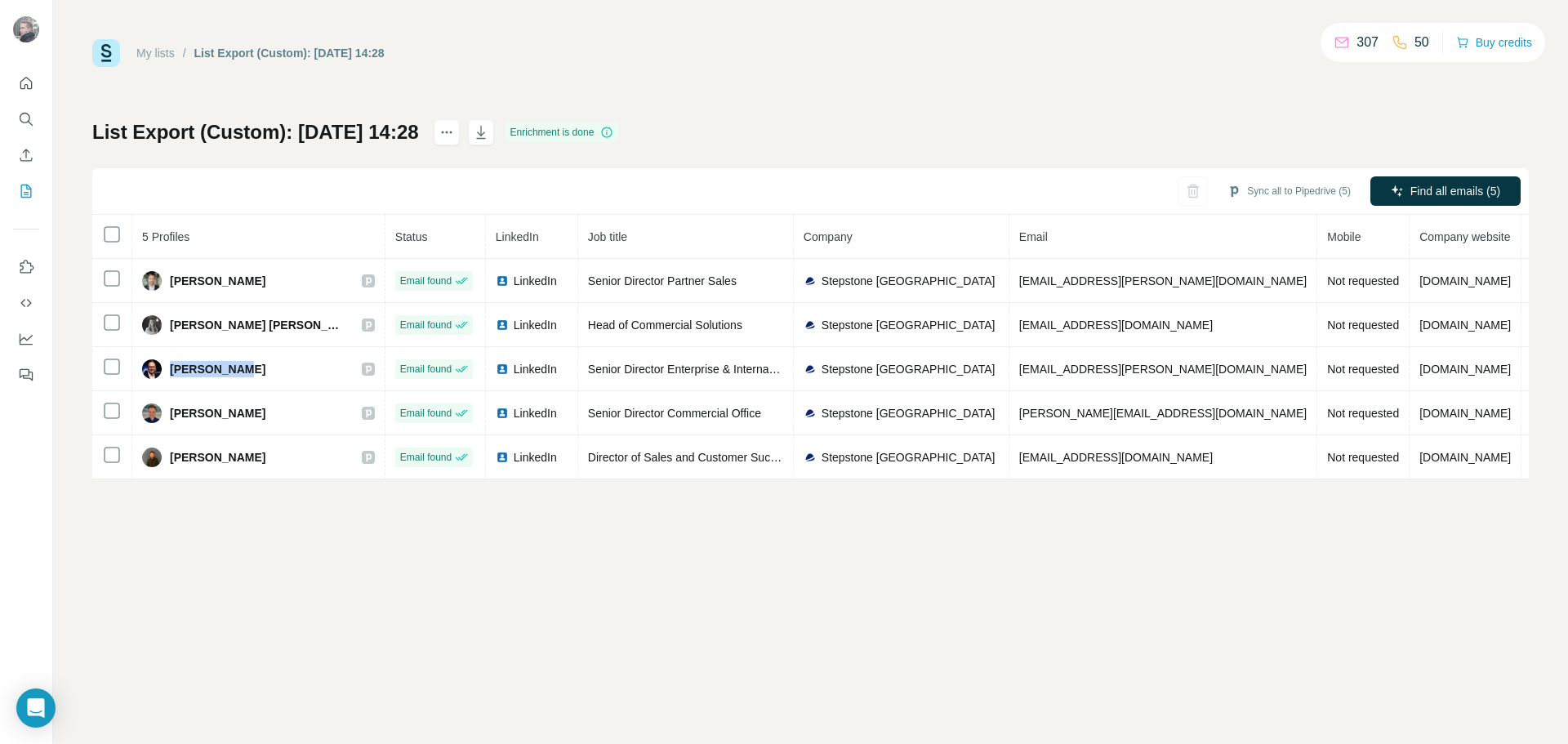
copy span "Sacha Knorr"
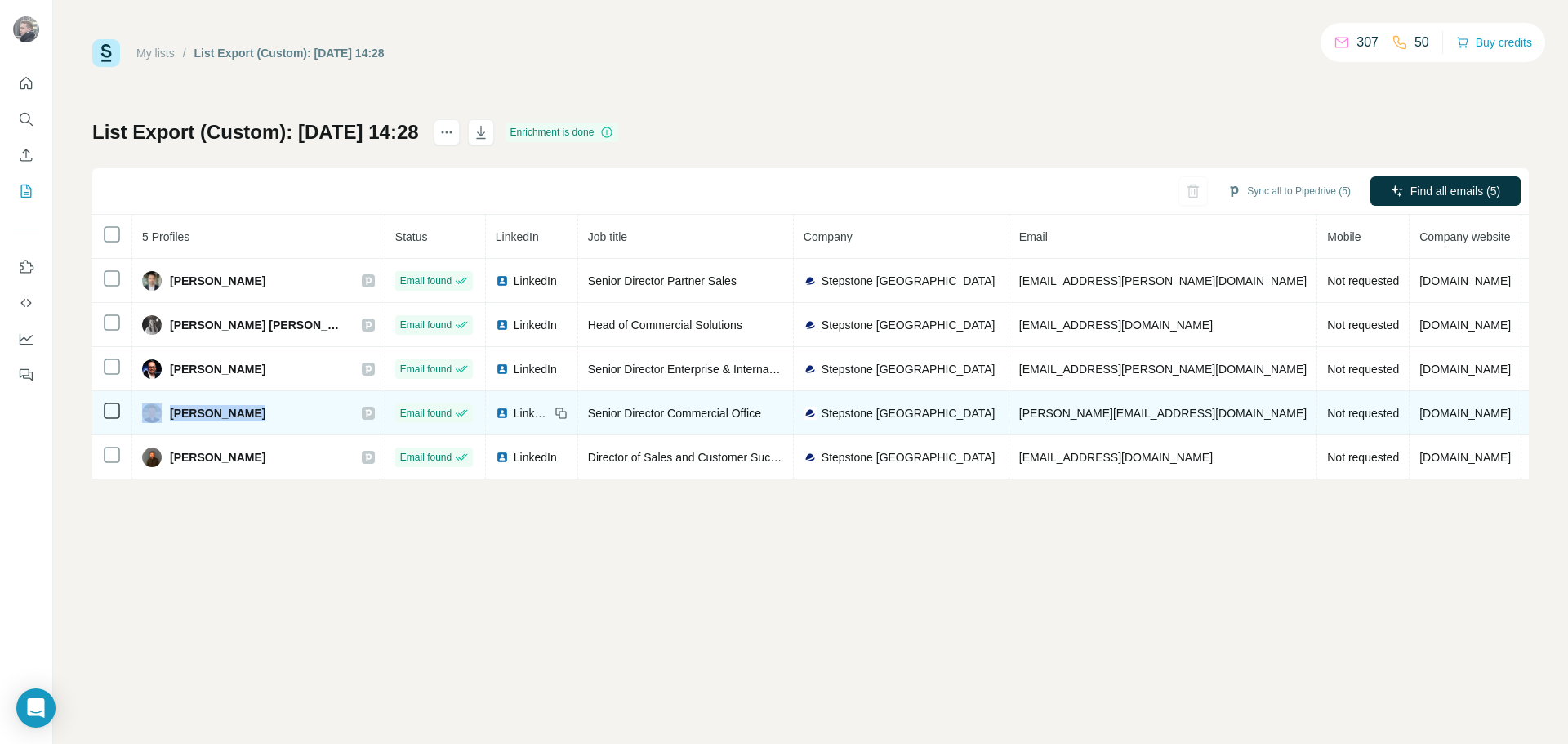
drag, startPoint x: 284, startPoint y: 413, endPoint x: 163, endPoint y: 404, distance: 121.3
click at [163, 404] on div "Sebastian Zabel" at bounding box center [258, 414] width 233 height 20
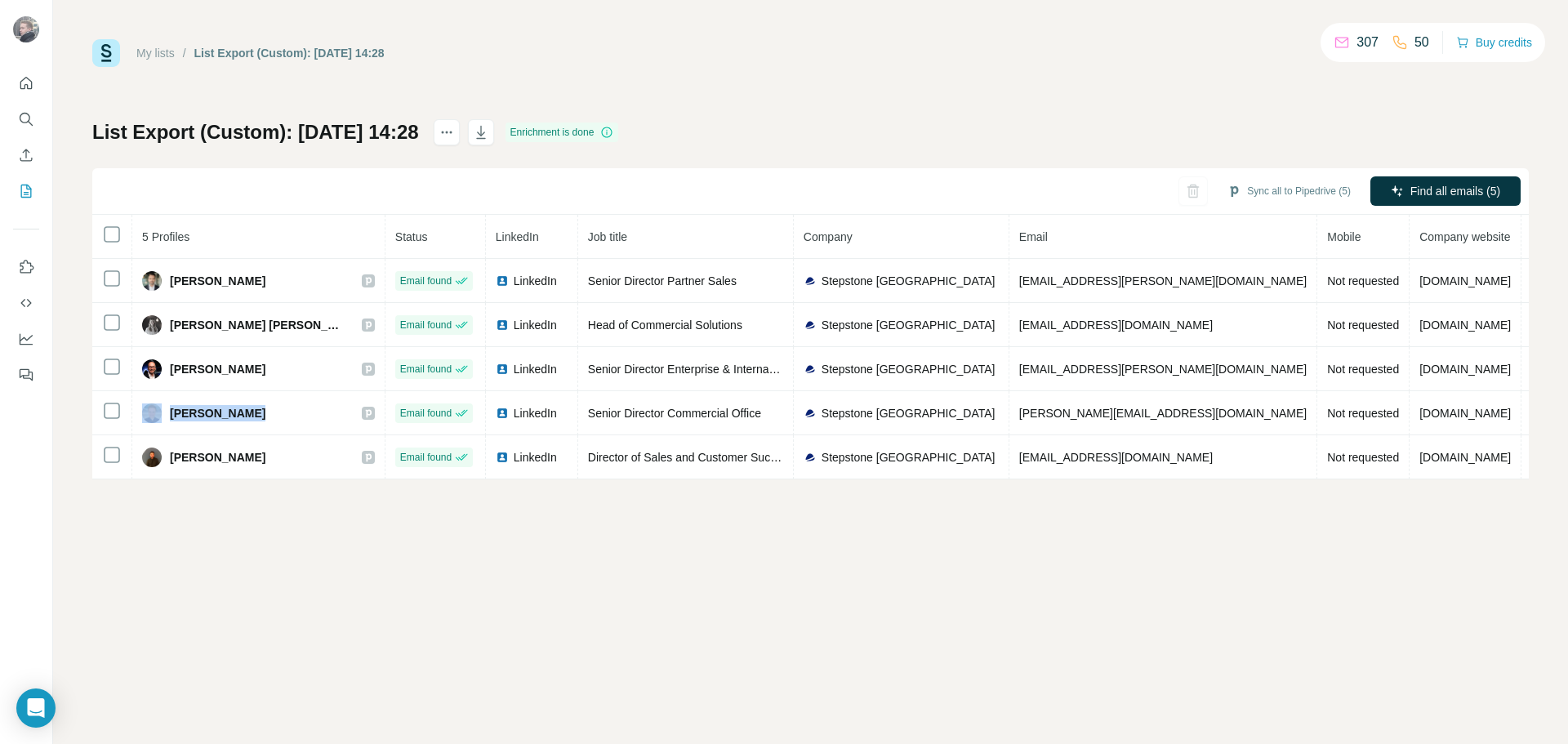
copy div "Sebastian Zabel"
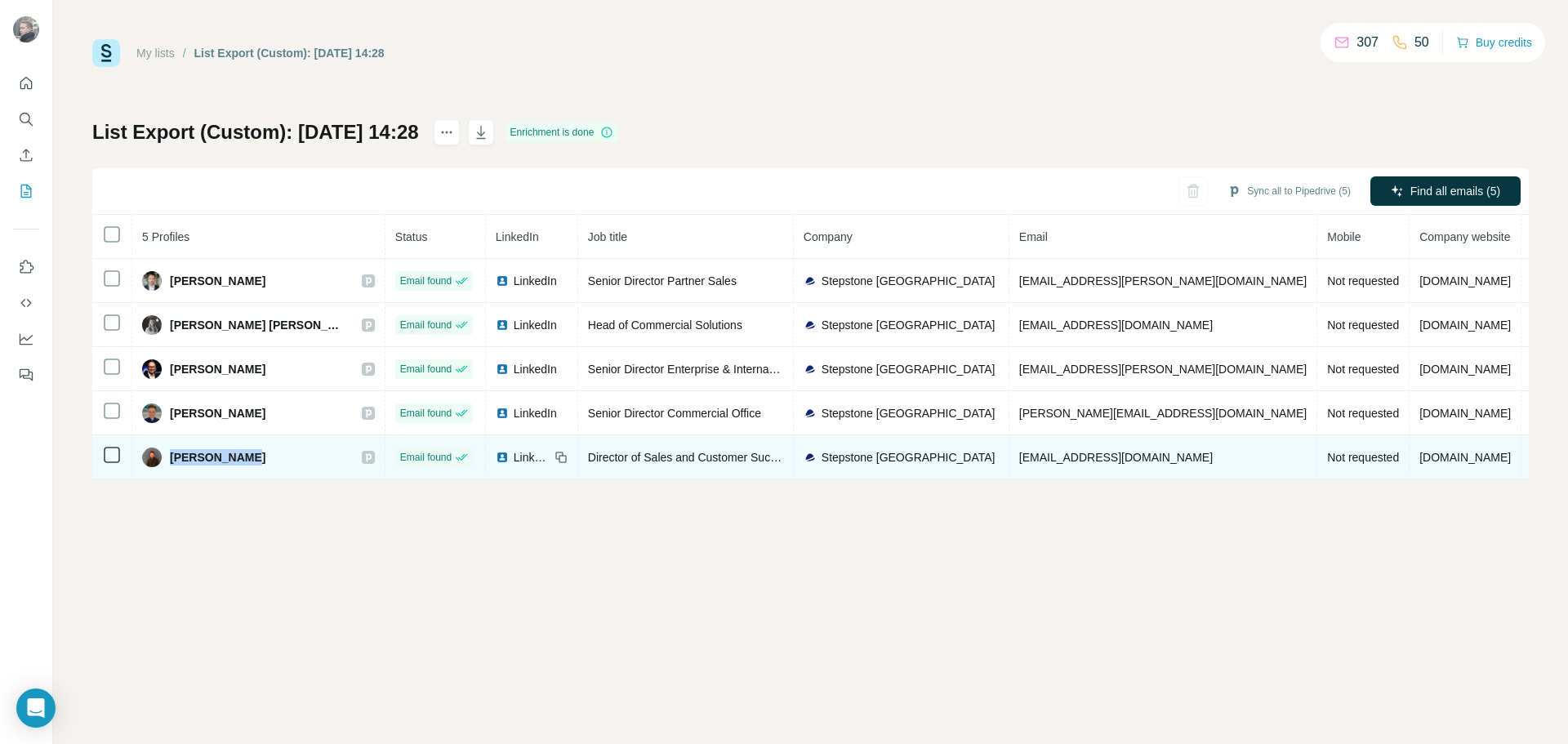
drag, startPoint x: 259, startPoint y: 459, endPoint x: 168, endPoint y: 456, distance: 91.0
click at [168, 456] on div "Sinan Arslan" at bounding box center [258, 457] width 233 height 20
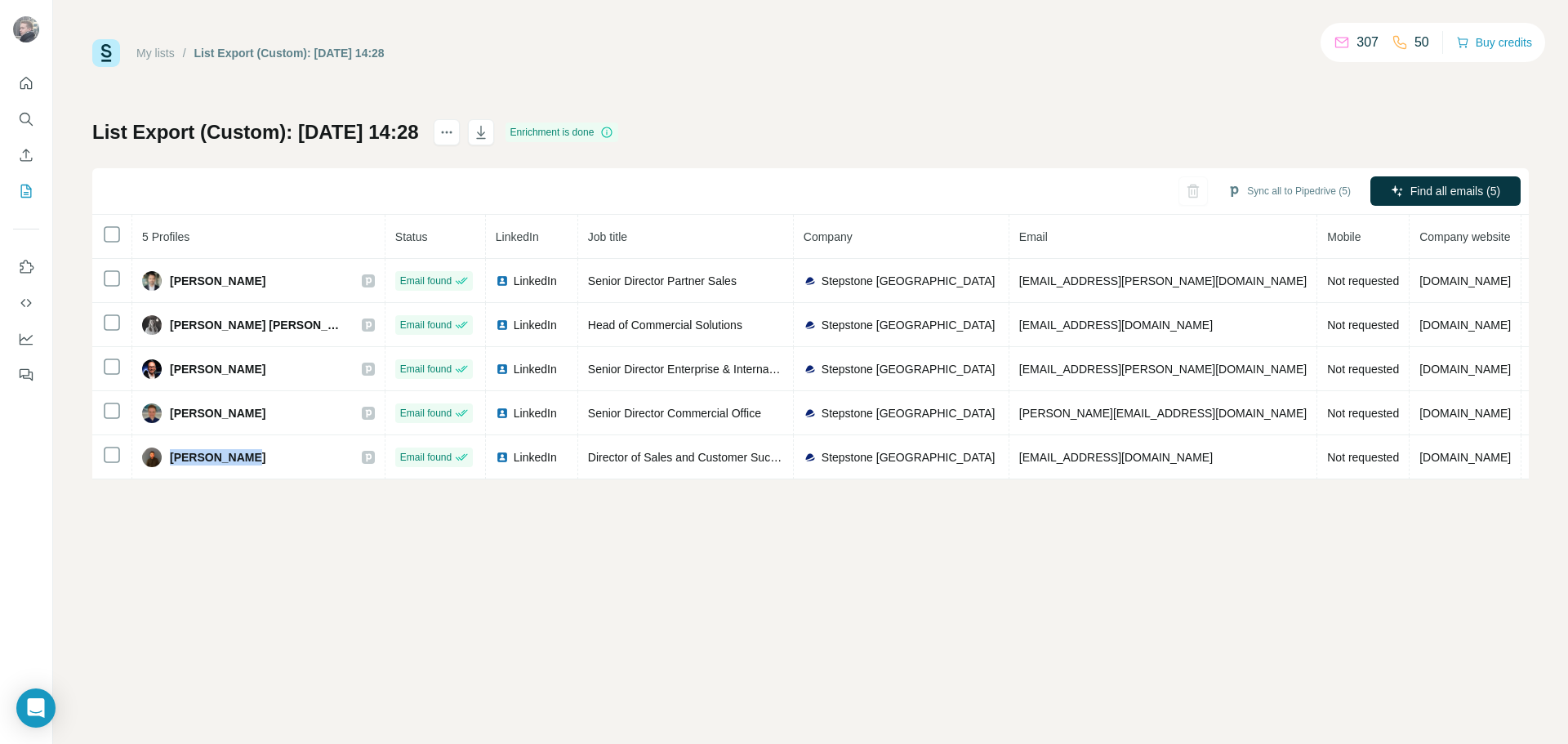
copy span "Sinan Arslan"
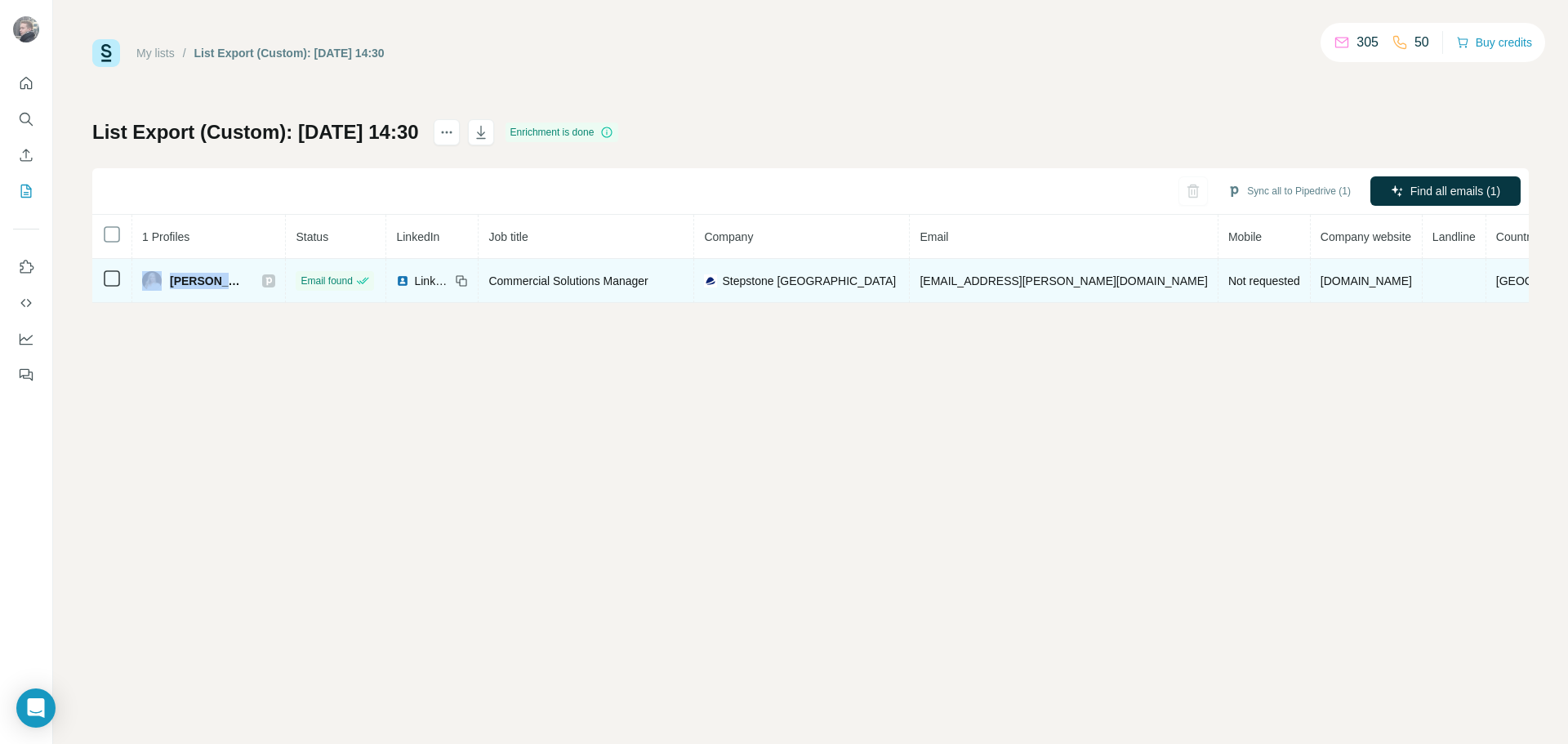
drag, startPoint x: 245, startPoint y: 284, endPoint x: 163, endPoint y: 287, distance: 82.1
click at [163, 287] on div "[PERSON_NAME]" at bounding box center [208, 281] width 133 height 20
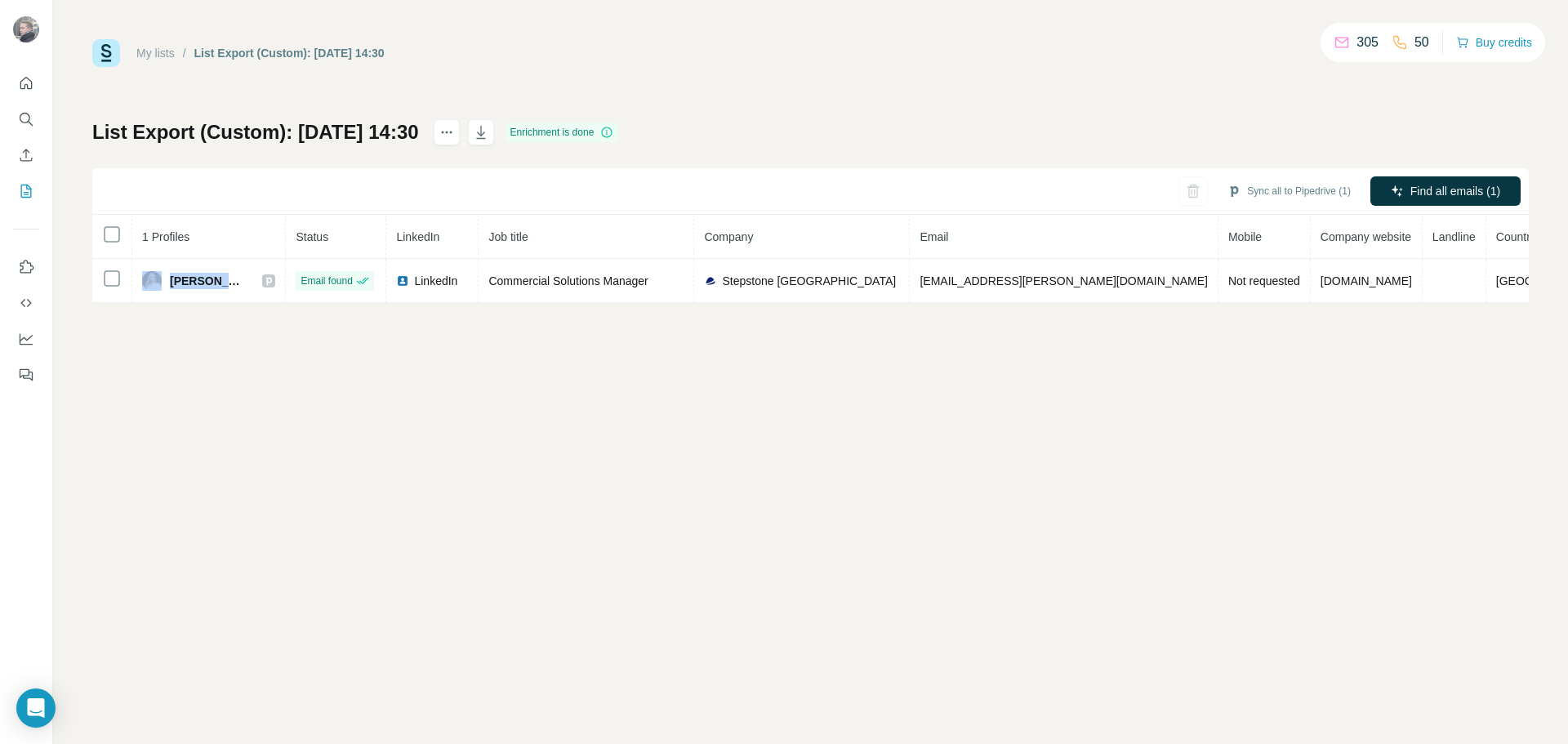
copy div "[PERSON_NAME]"
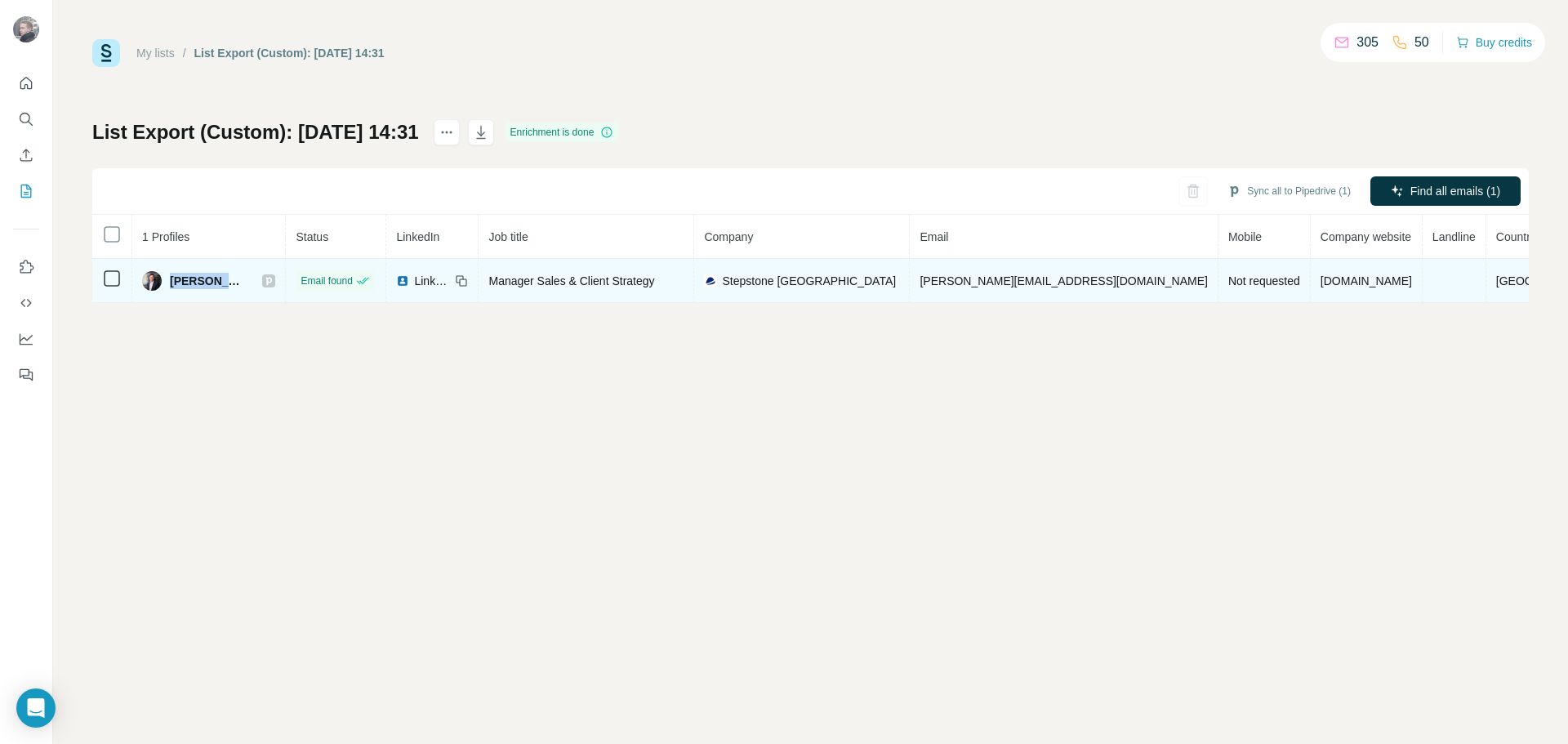
drag, startPoint x: 254, startPoint y: 283, endPoint x: 174, endPoint y: 284, distance: 80.0
click at [172, 285] on div "Sven Sauer" at bounding box center [208, 281] width 133 height 20
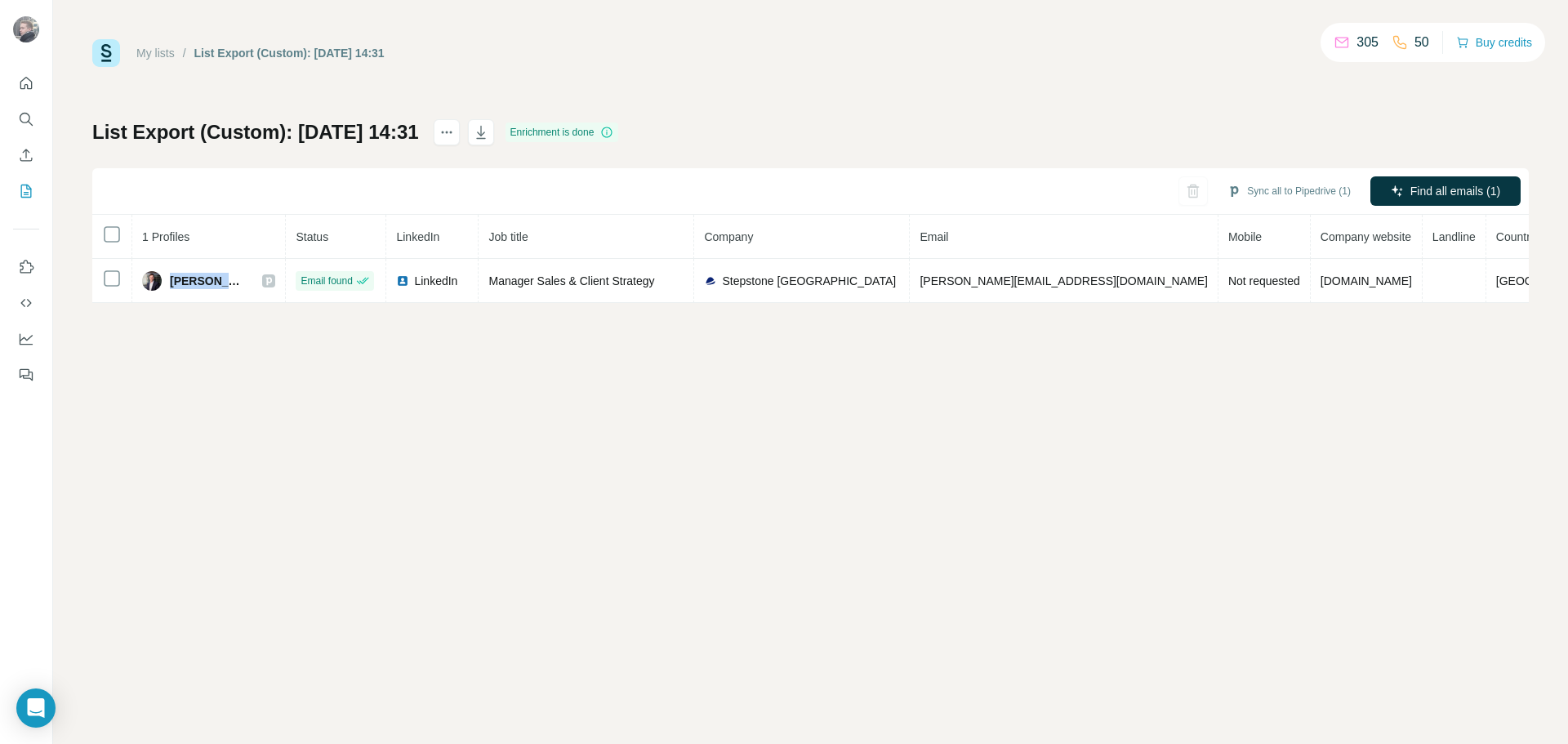
copy div "Sven Sauer"
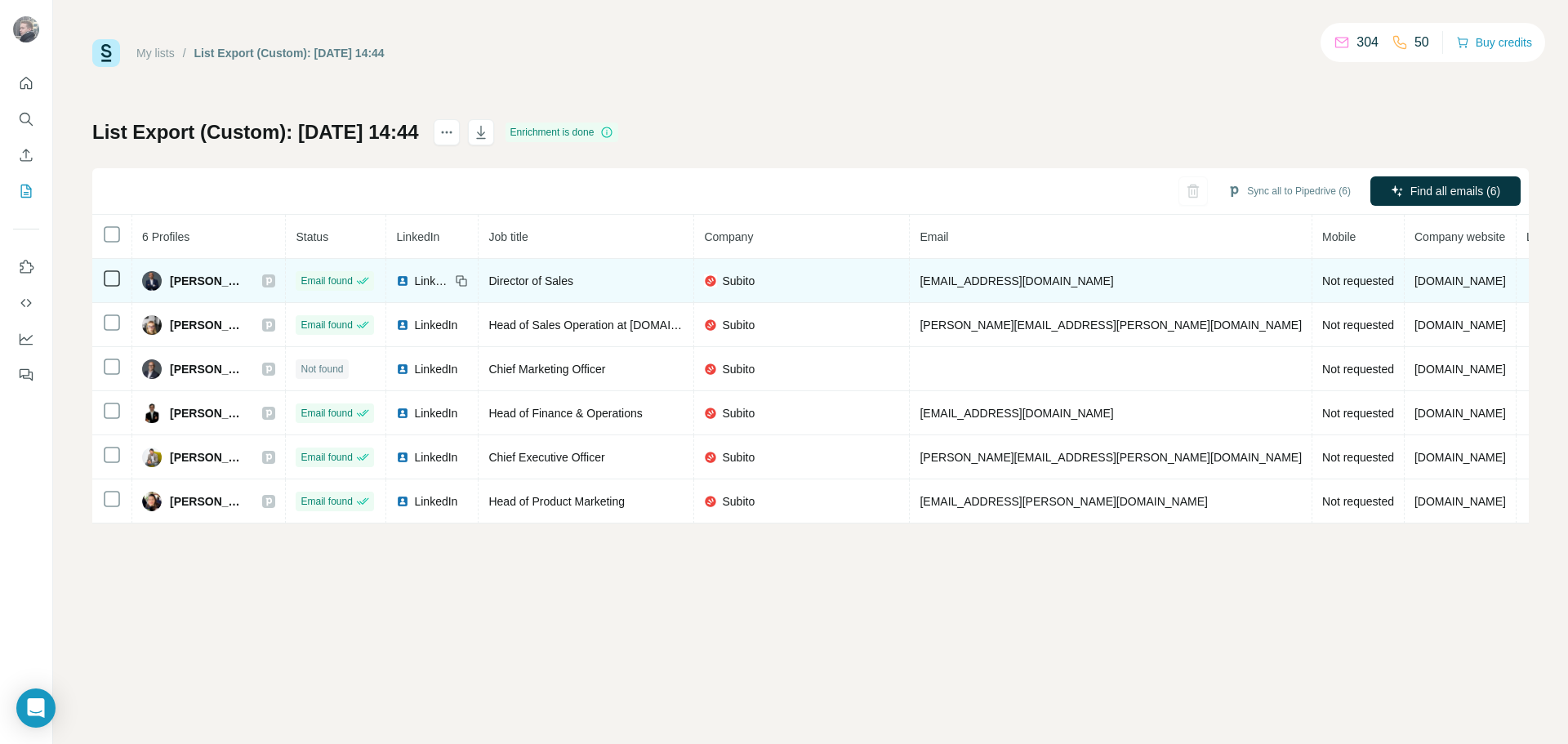
drag, startPoint x: 259, startPoint y: 282, endPoint x: 178, endPoint y: 280, distance: 81.0
click at [172, 281] on div "[PERSON_NAME]" at bounding box center [208, 281] width 133 height 20
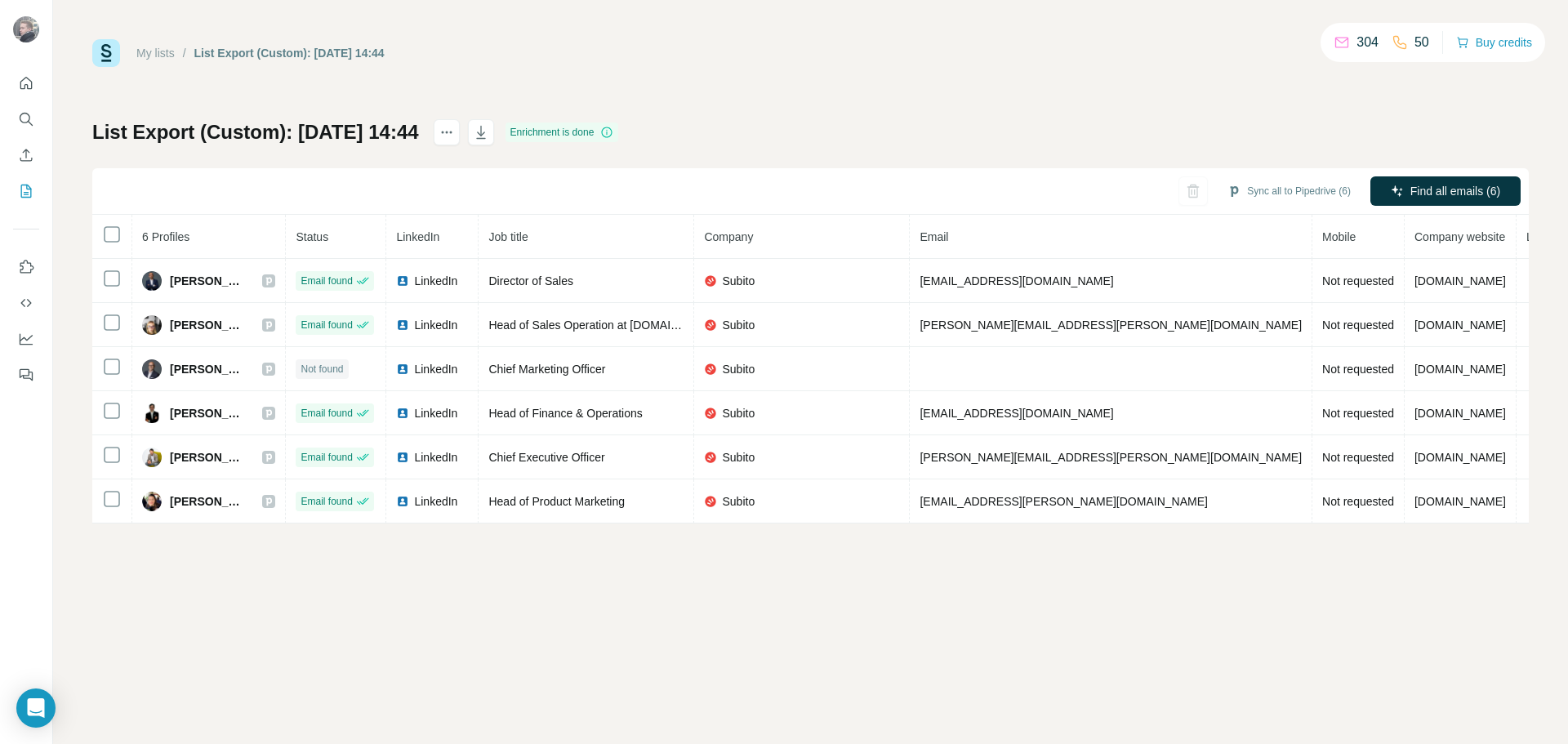
copy span "[PERSON_NAME]"
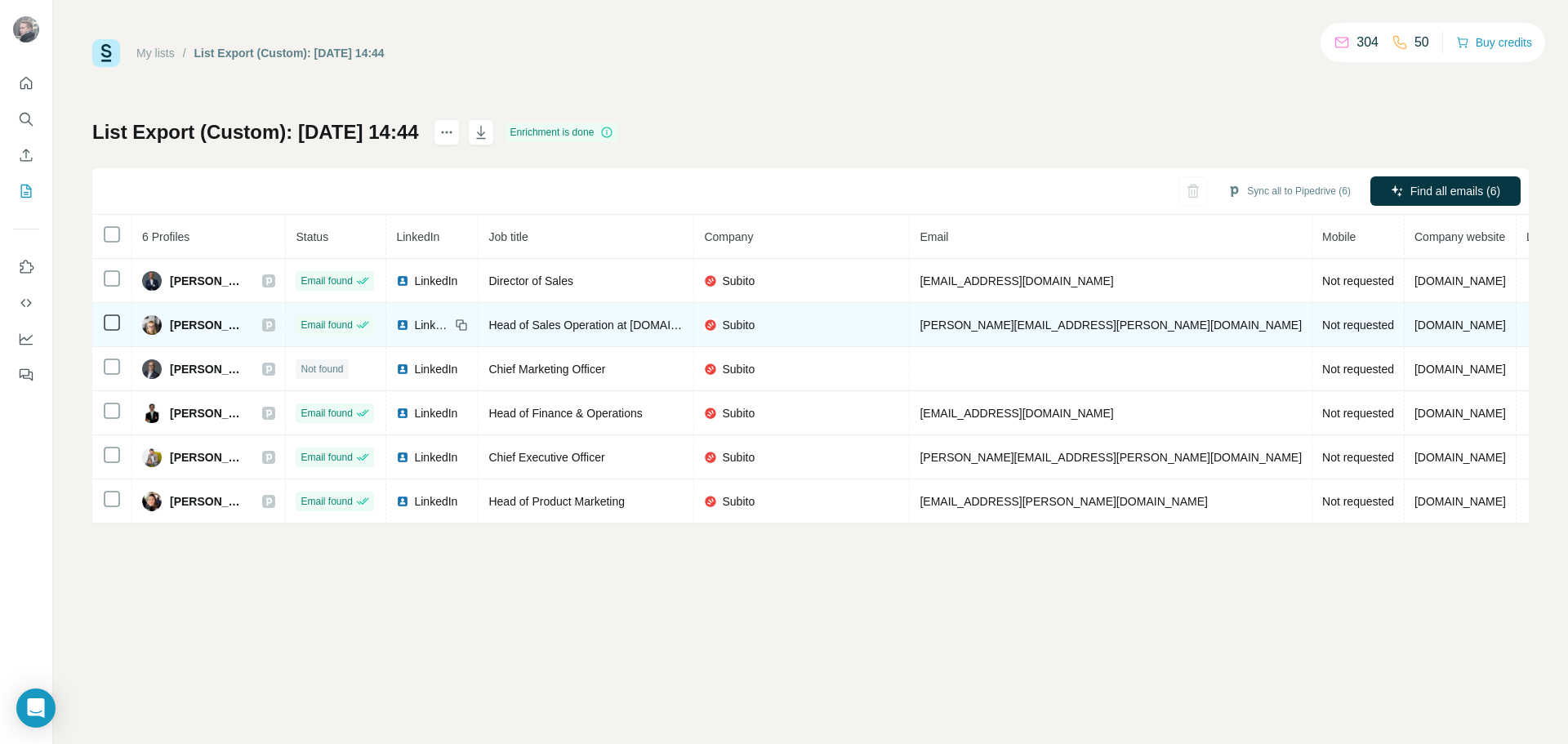
drag, startPoint x: 173, startPoint y: 323, endPoint x: 257, endPoint y: 315, distance: 84.4
click at [246, 325] on span "[PERSON_NAME]" at bounding box center [208, 325] width 76 height 17
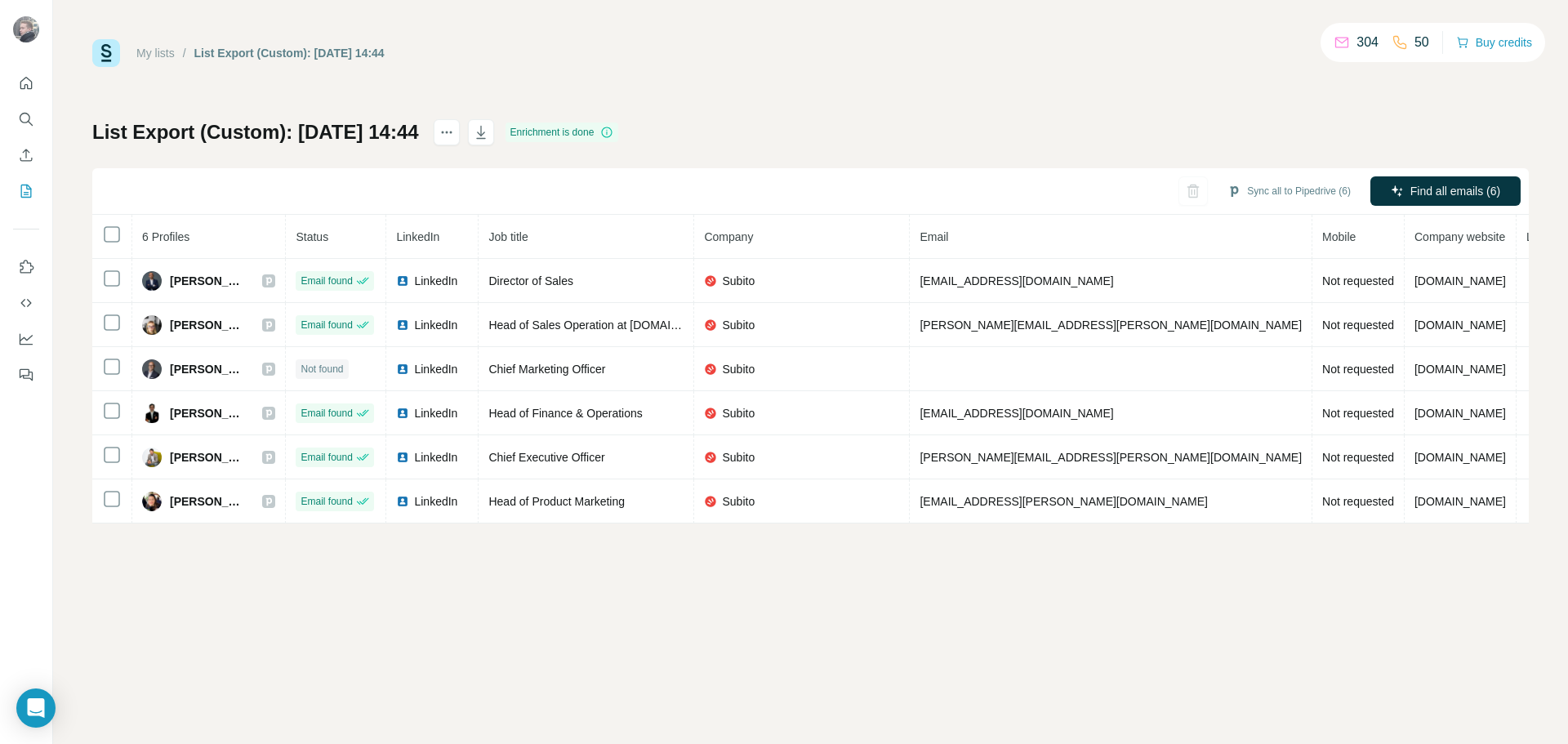
copy span "[PERSON_NAME]"
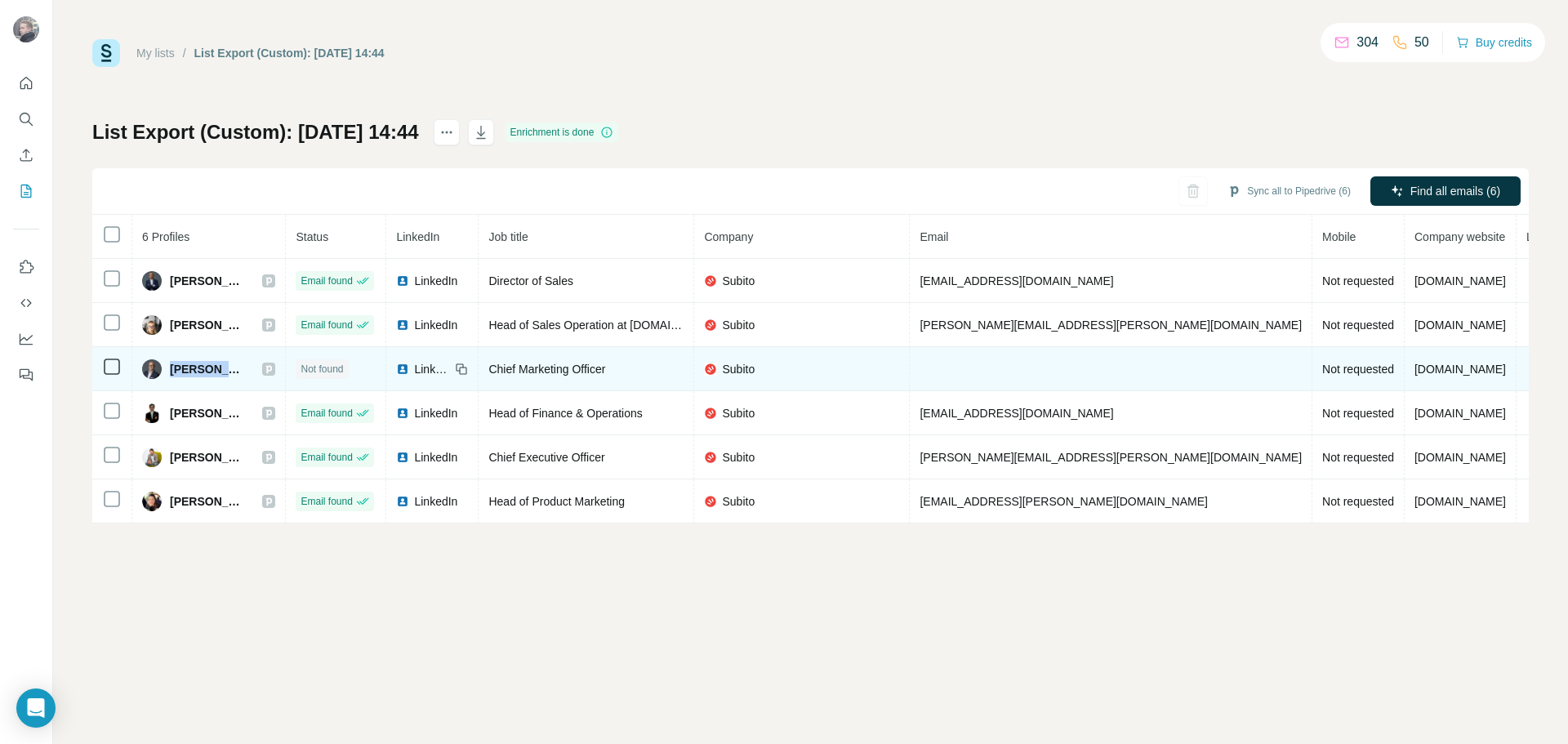
drag, startPoint x: 169, startPoint y: 369, endPoint x: 246, endPoint y: 364, distance: 77.2
click at [246, 365] on div "[PERSON_NAME]" at bounding box center [194, 369] width 104 height 20
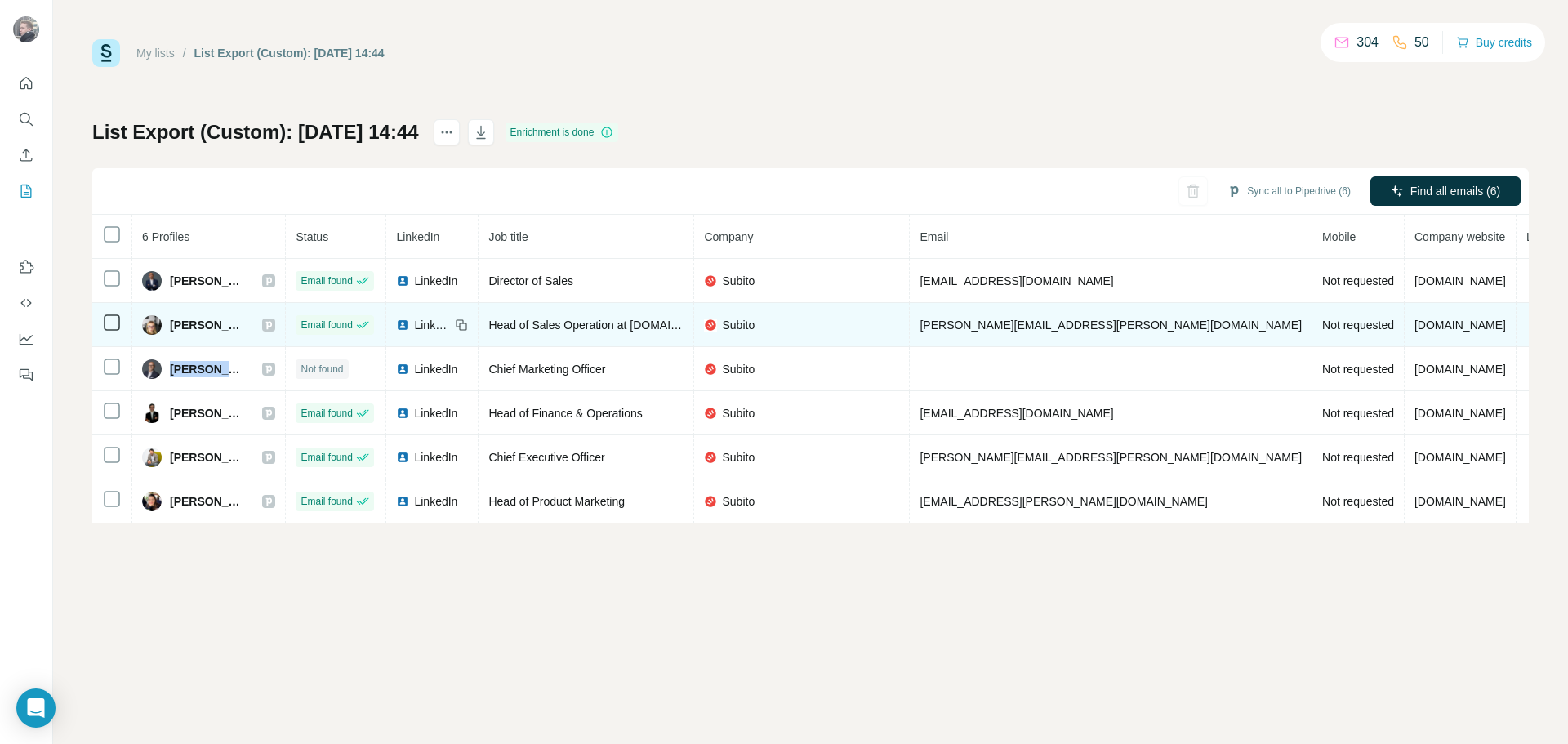
copy span "[PERSON_NAME]"
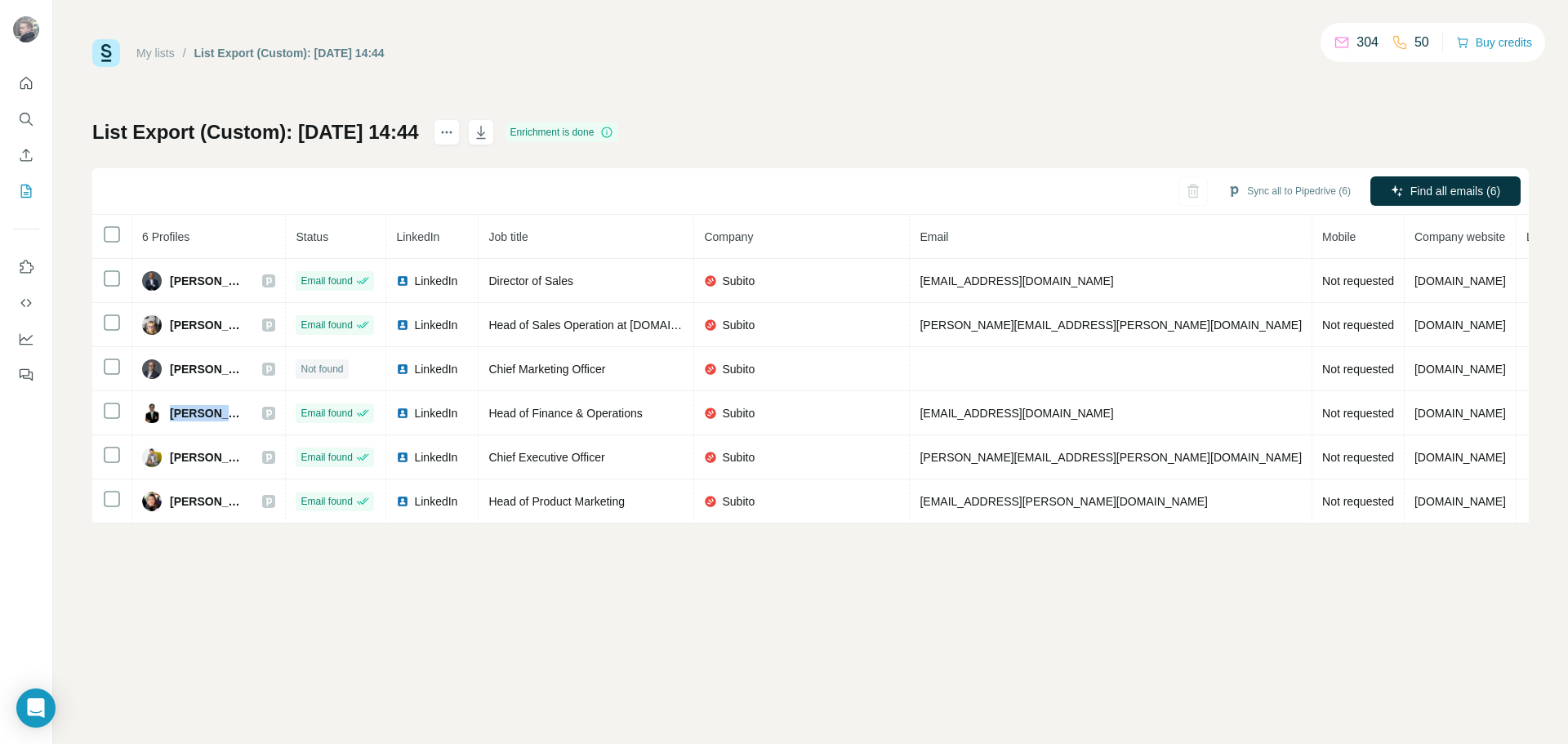
drag, startPoint x: 167, startPoint y: 415, endPoint x: 501, endPoint y: 18, distance: 518.8
click at [244, 409] on div "[PERSON_NAME]" at bounding box center [208, 414] width 133 height 20
copy div "[PERSON_NAME]"
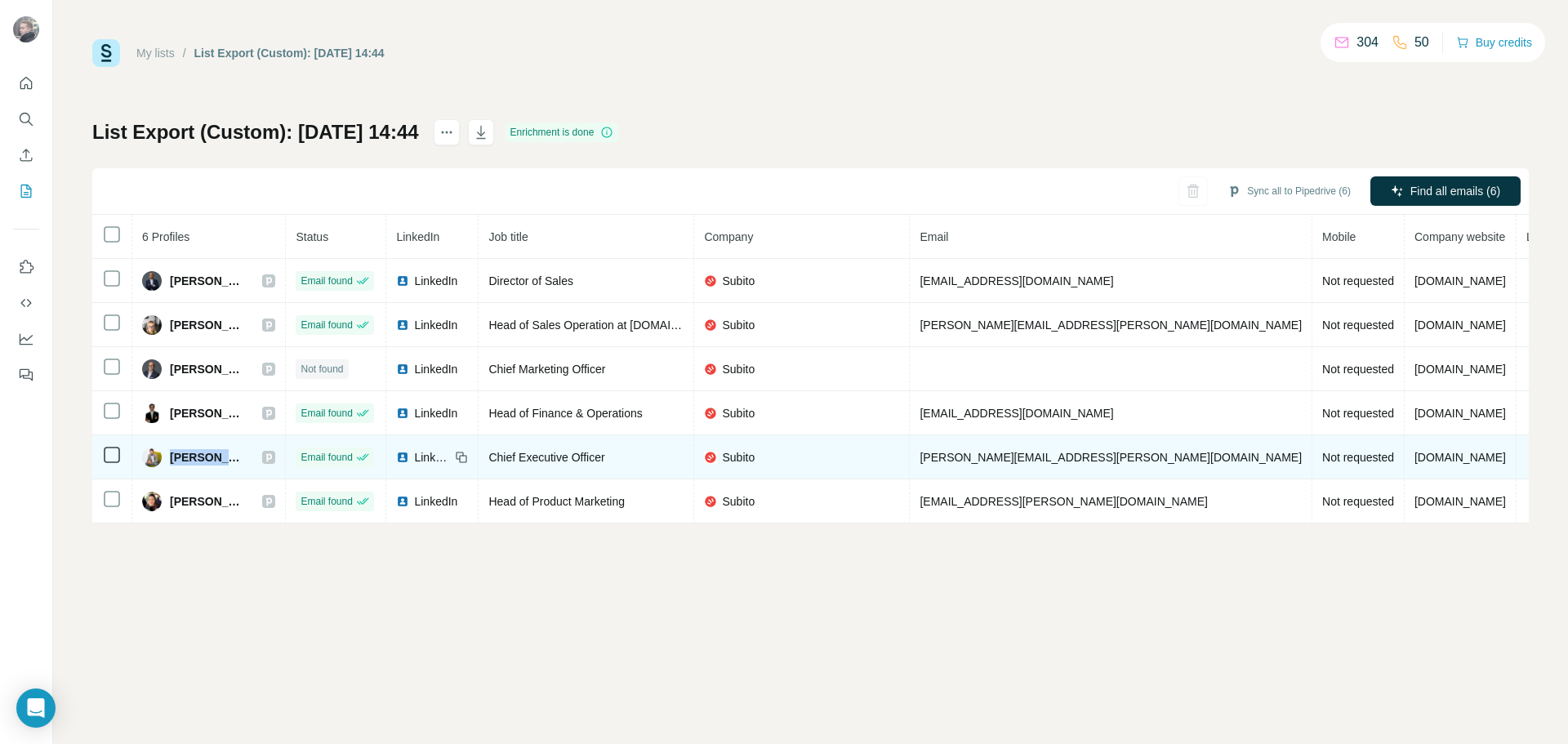
drag, startPoint x: 169, startPoint y: 459, endPoint x: 249, endPoint y: 451, distance: 80.4
click at [246, 457] on div "[PERSON_NAME]" at bounding box center [194, 457] width 104 height 20
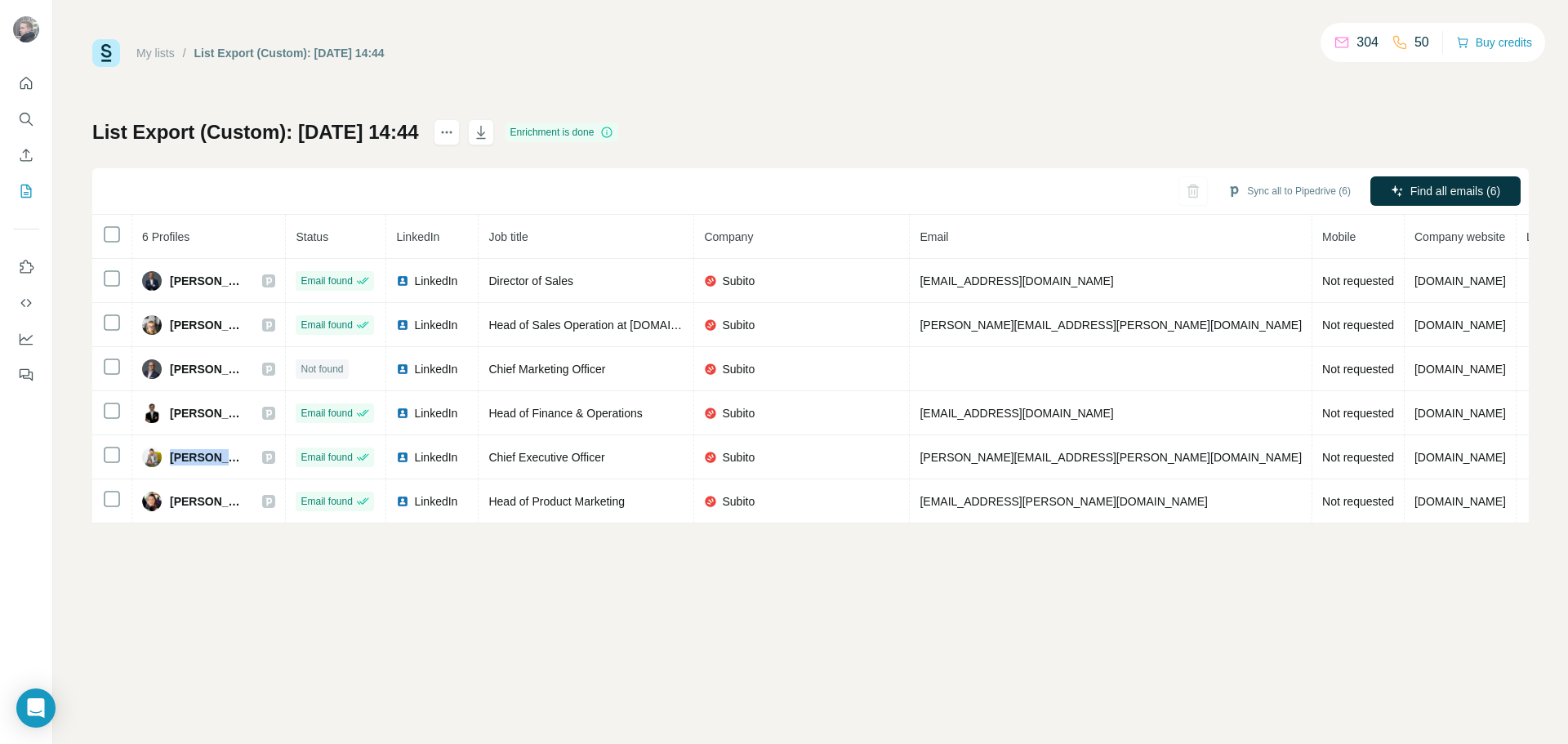
copy span "[PERSON_NAME]"
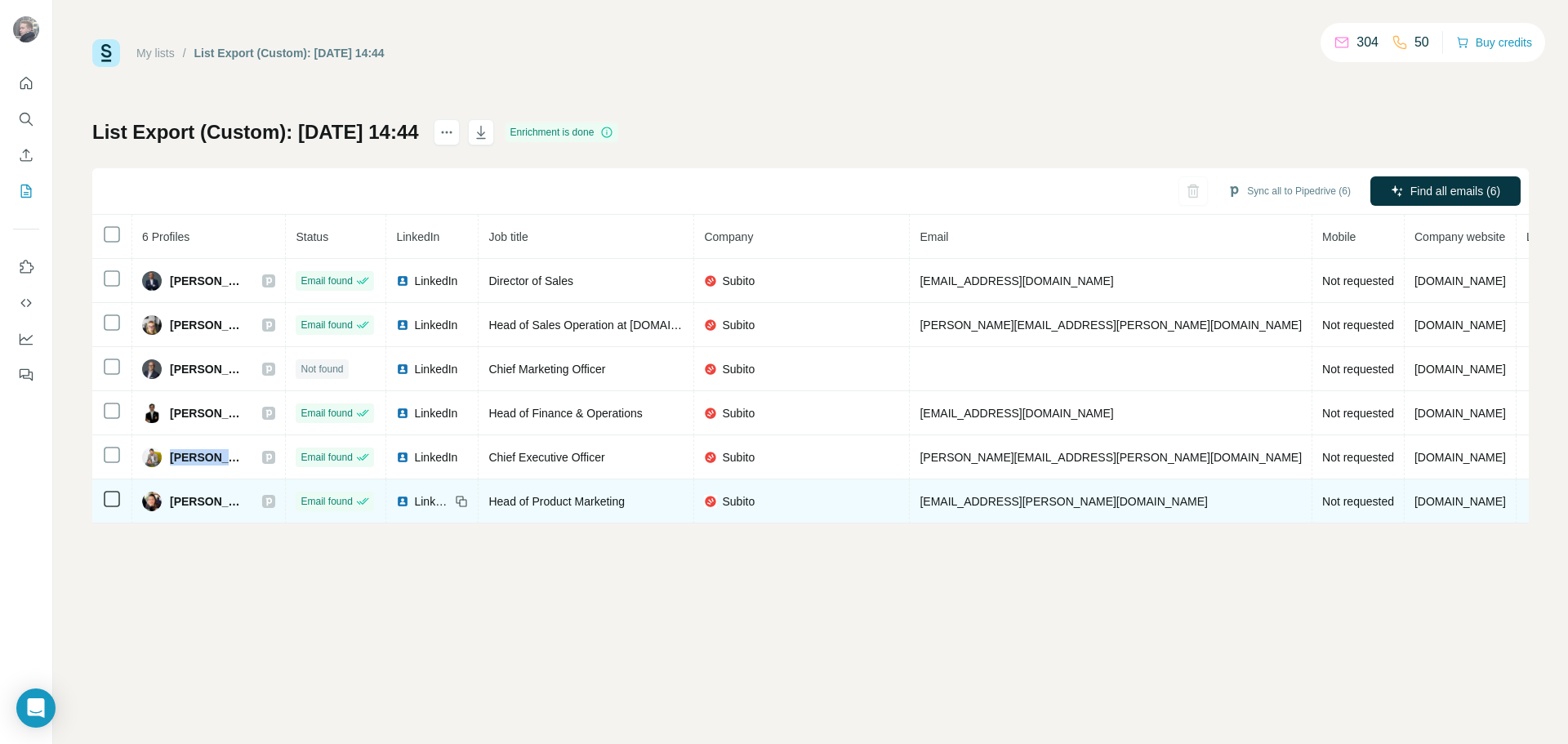
drag, startPoint x: 240, startPoint y: 502, endPoint x: 168, endPoint y: 511, distance: 72.6
click at [168, 511] on td "Ilaria Barletta" at bounding box center [209, 501] width 154 height 44
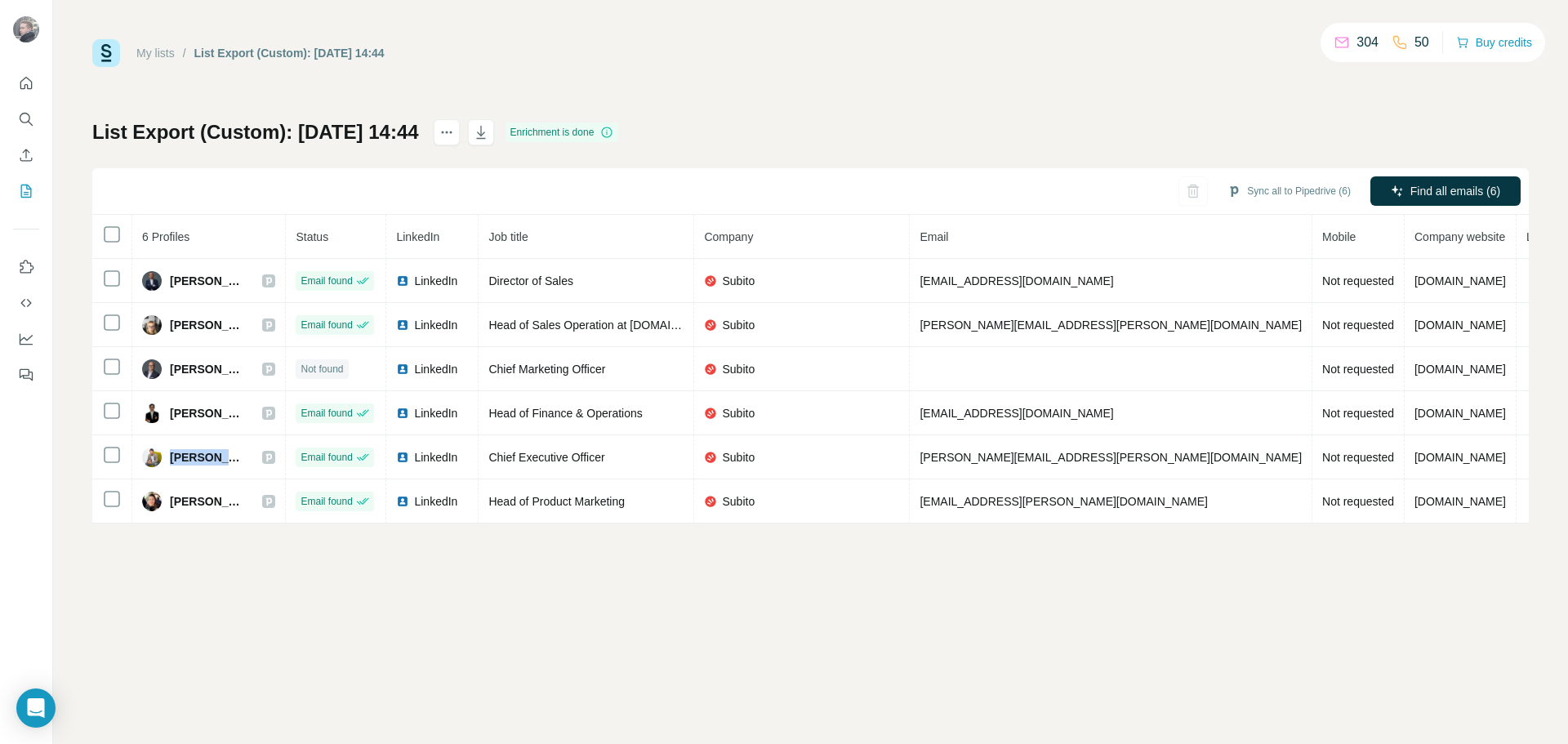
copy span "Ilaria Barletta"
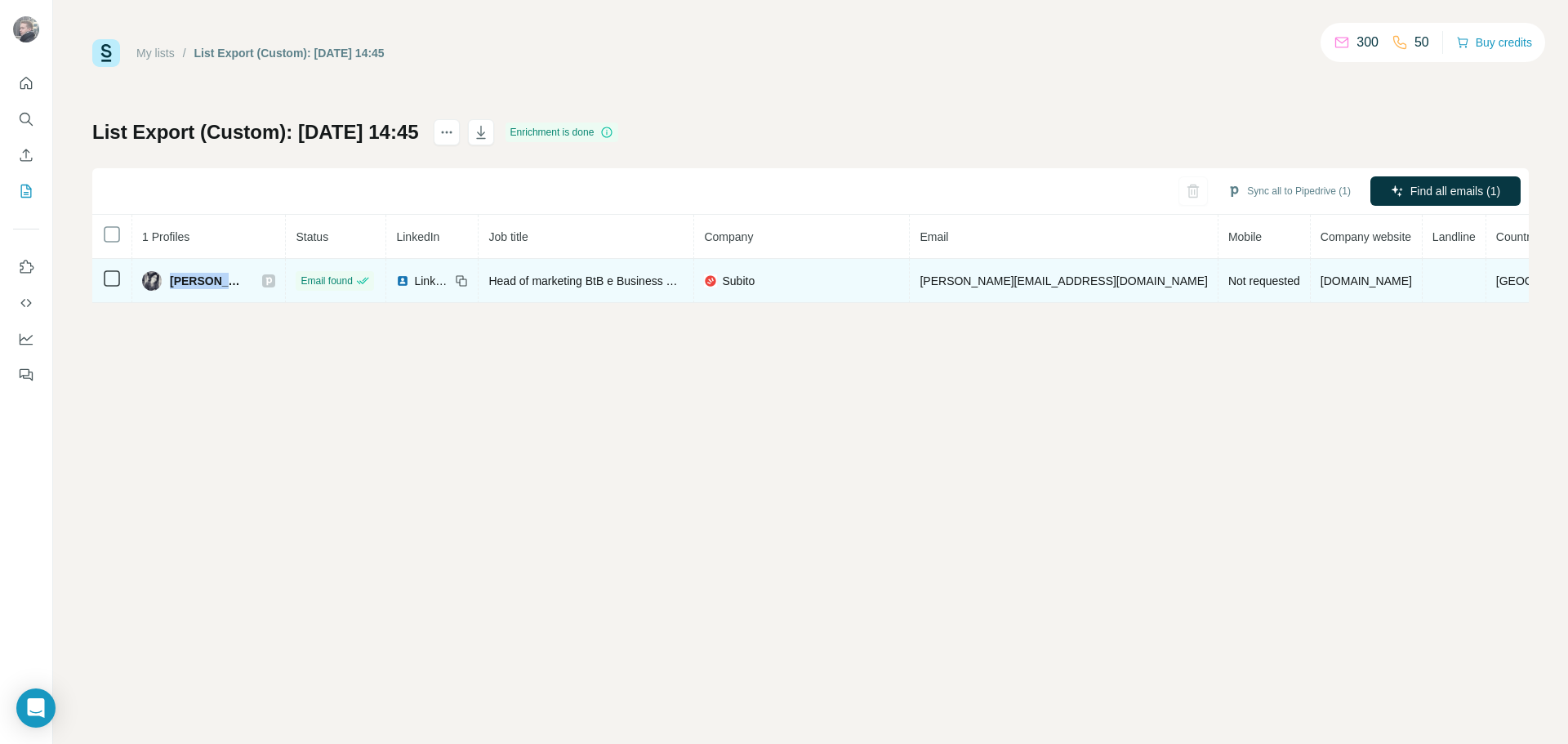
drag, startPoint x: 268, startPoint y: 268, endPoint x: 176, endPoint y: 279, distance: 92.7
click at [176, 279] on td "Linda Ortillo" at bounding box center [209, 281] width 154 height 44
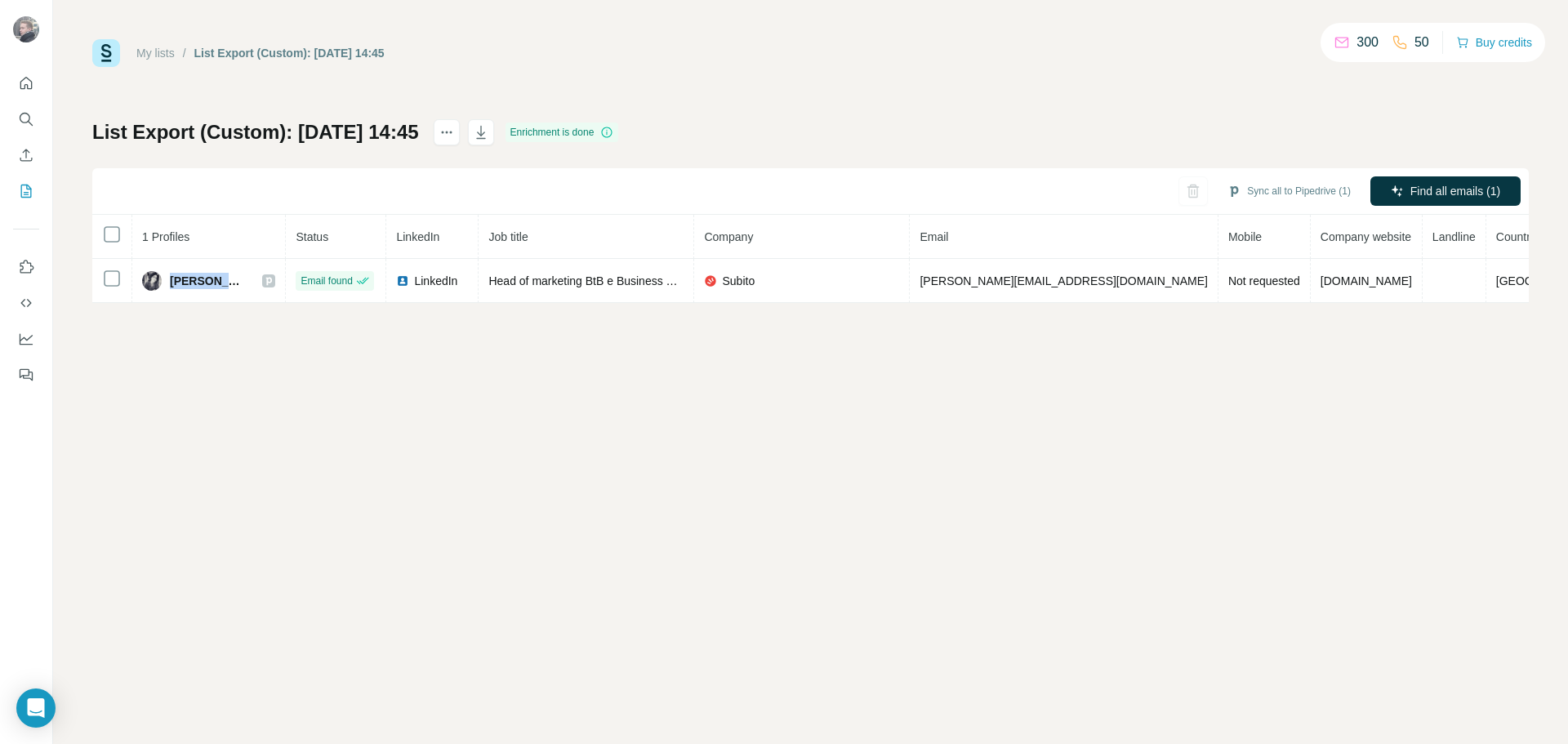
copy span "Linda Ortillo"
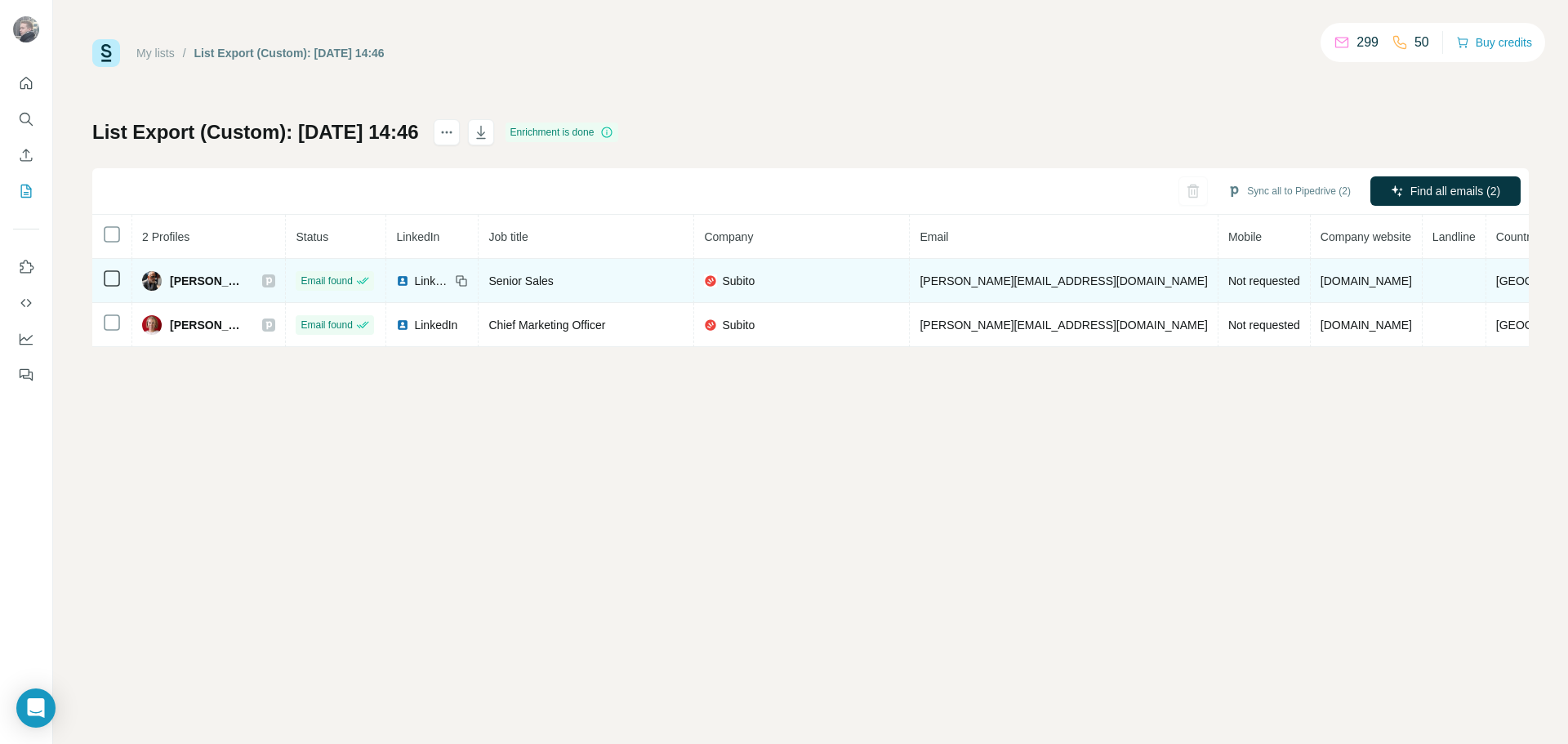
click at [246, 277] on span "[PERSON_NAME]" at bounding box center [208, 281] width 76 height 17
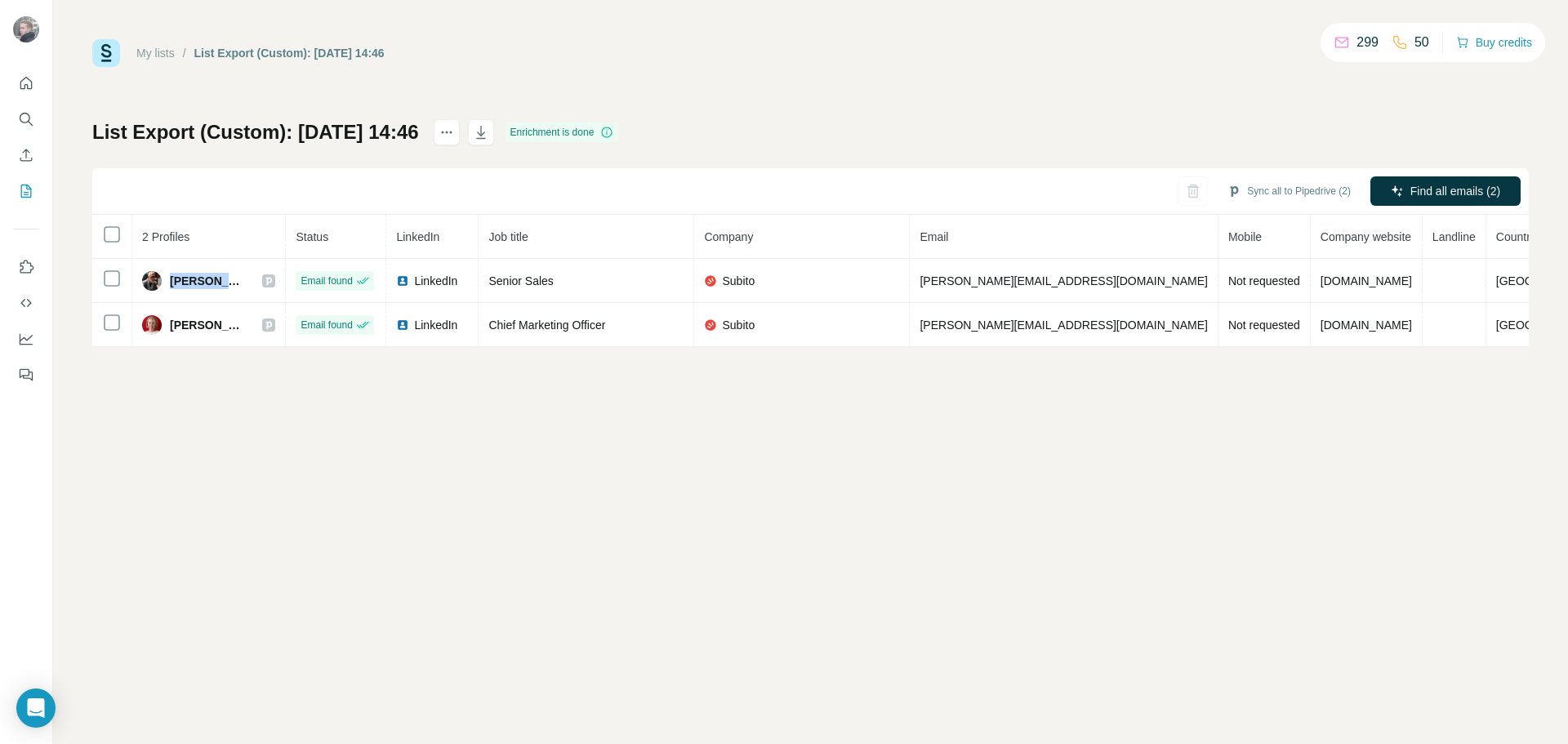
copy div "[PERSON_NAME]"
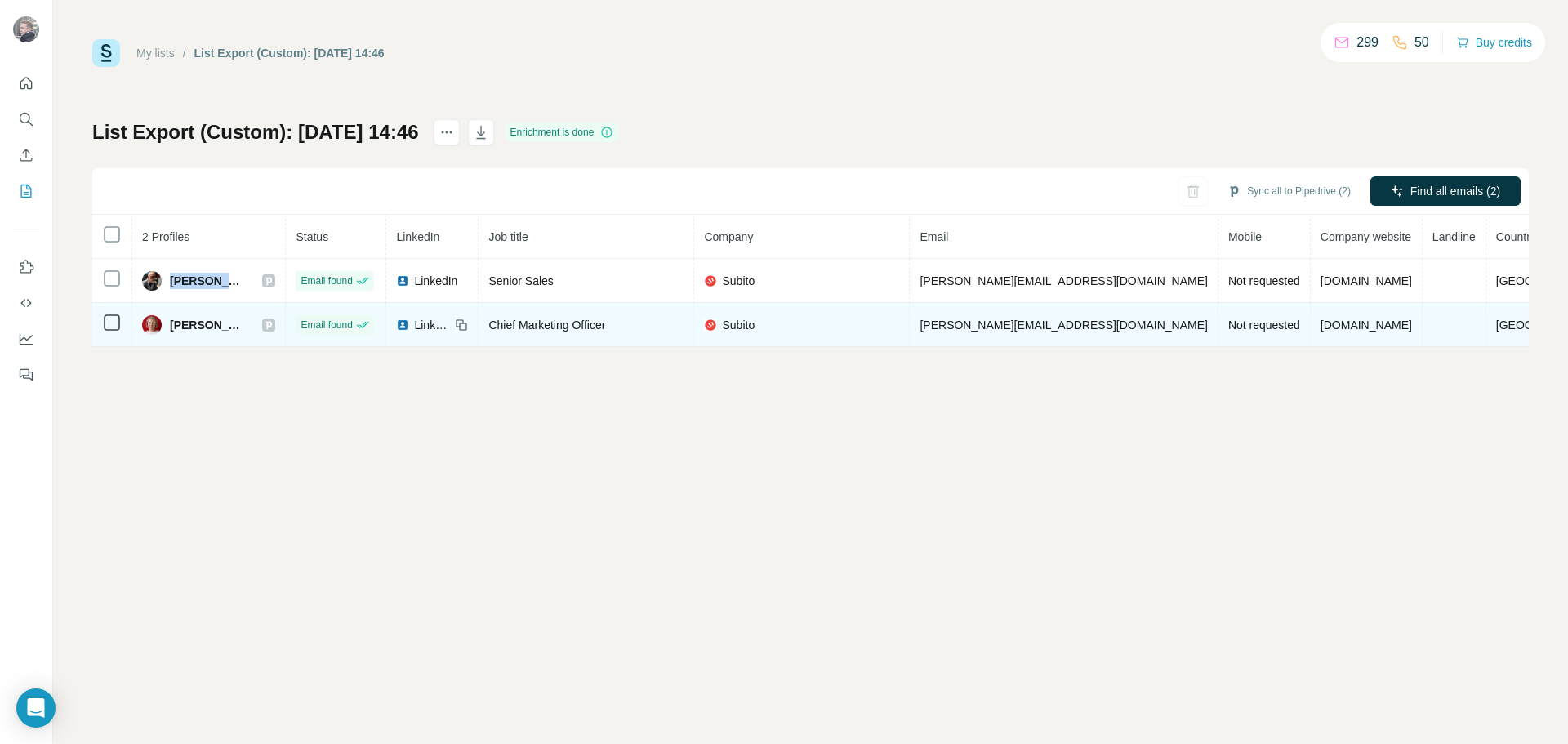
drag, startPoint x: 282, startPoint y: 323, endPoint x: 173, endPoint y: 331, distance: 109.3
click at [173, 331] on div "[PERSON_NAME]" at bounding box center [208, 325] width 133 height 20
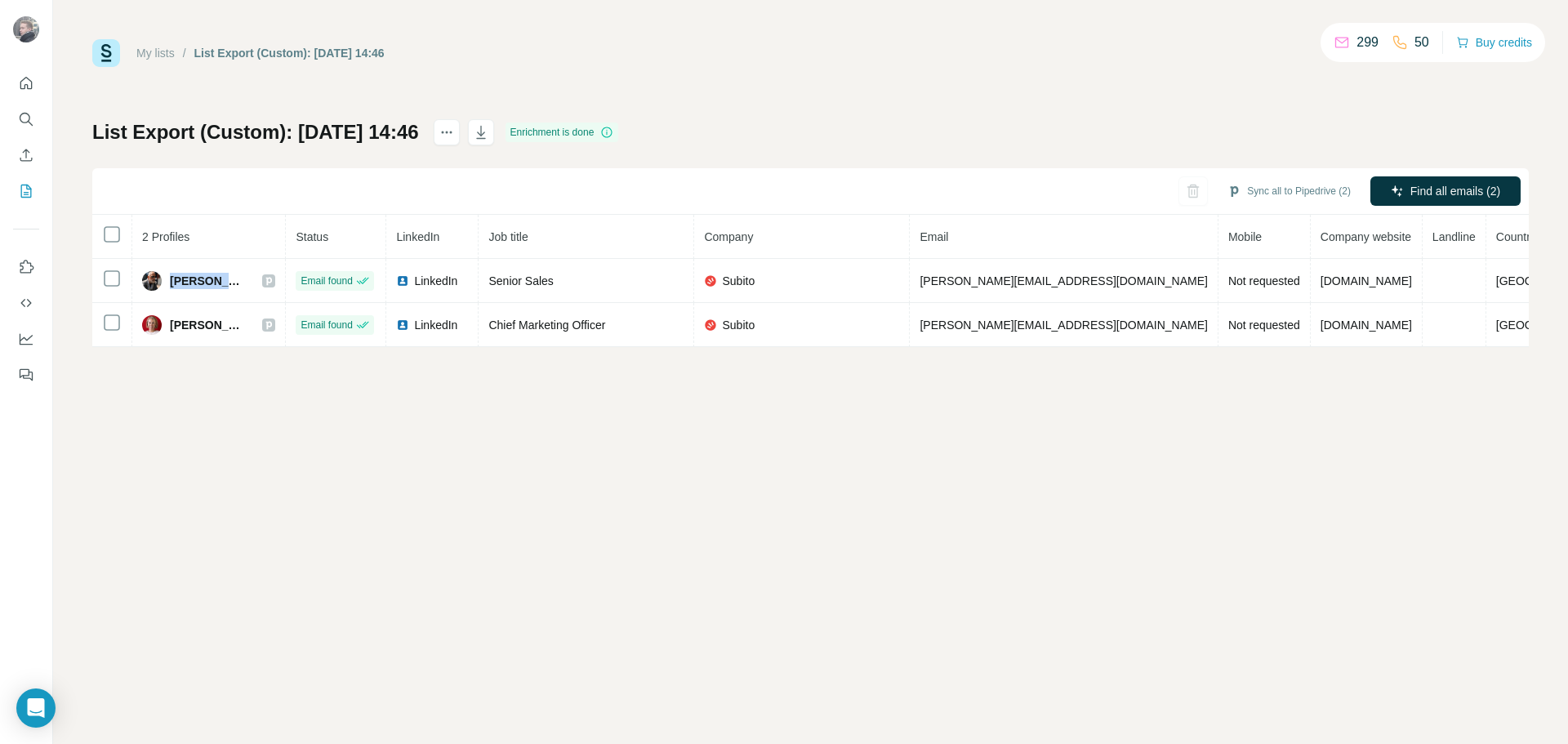
copy span "[PERSON_NAME]"
